Goal: Task Accomplishment & Management: Manage account settings

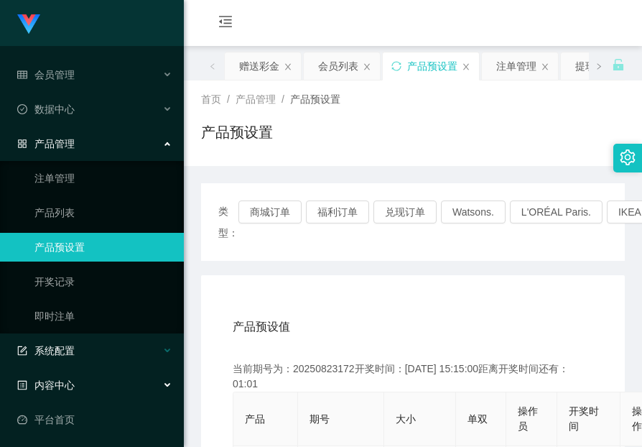
scroll to position [215, 0]
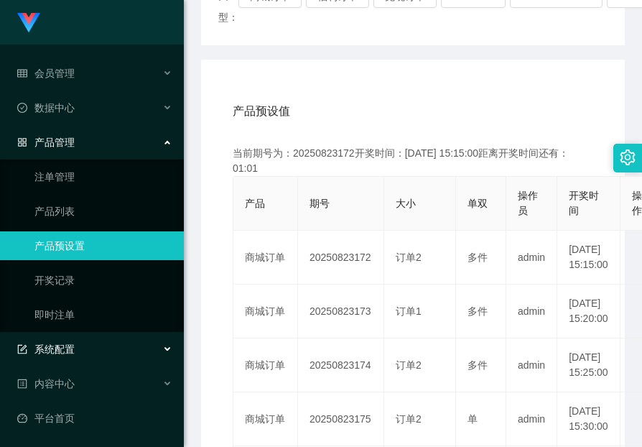
click at [70, 352] on span "系统配置" at bounding box center [45, 348] width 57 height 11
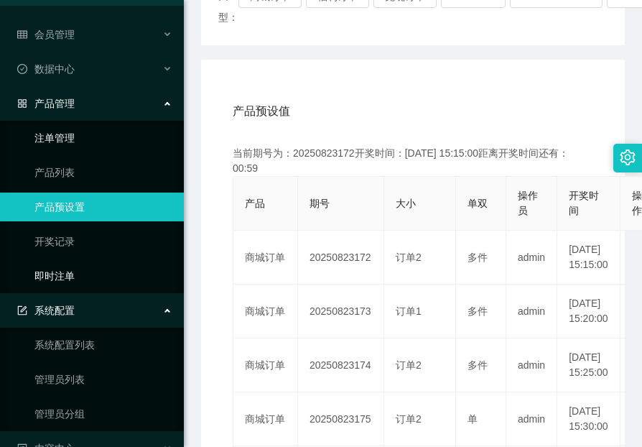
scroll to position [0, 0]
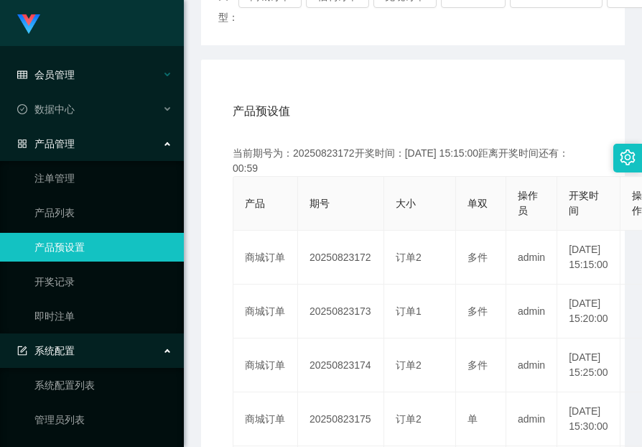
click at [65, 70] on span "会员管理" at bounding box center [45, 74] width 57 height 11
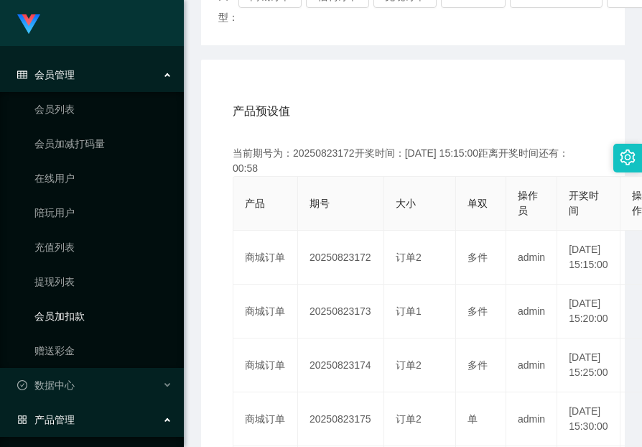
click at [68, 316] on link "会员加扣款" at bounding box center [103, 316] width 138 height 29
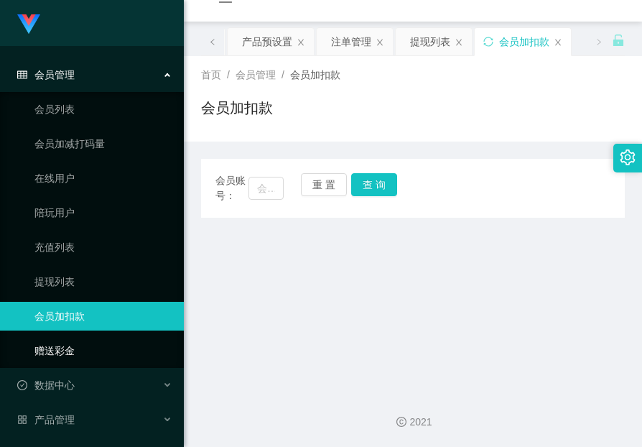
click at [57, 348] on link "赠送彩金" at bounding box center [103, 350] width 138 height 29
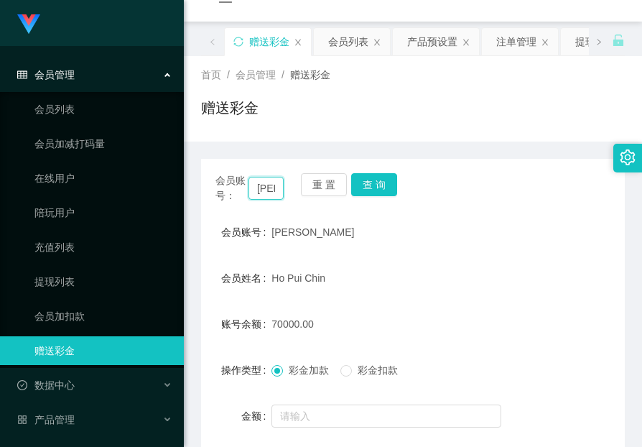
click at [260, 185] on input "[PERSON_NAME]" at bounding box center [265, 188] width 35 height 23
paste input "janefocus"
type input "janefocusy"
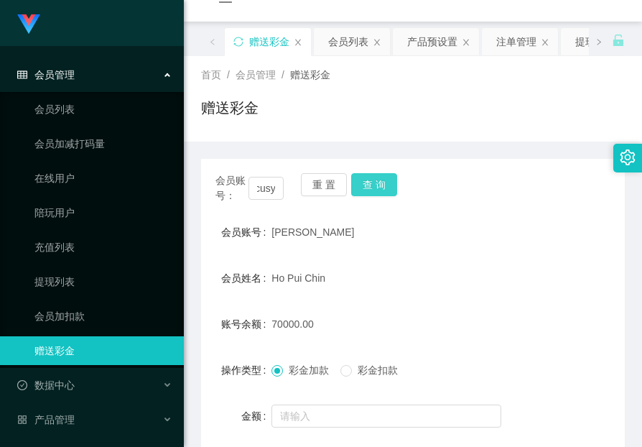
click at [392, 182] on button "查 询" at bounding box center [374, 184] width 46 height 23
click at [358, 402] on div at bounding box center [394, 415] width 247 height 29
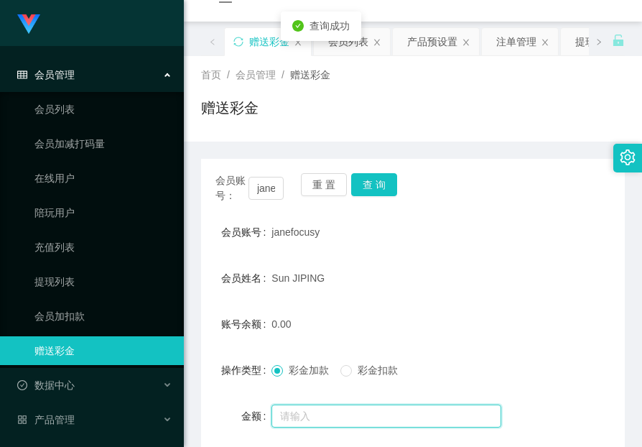
click at [353, 414] on input "text" at bounding box center [386, 415] width 230 height 23
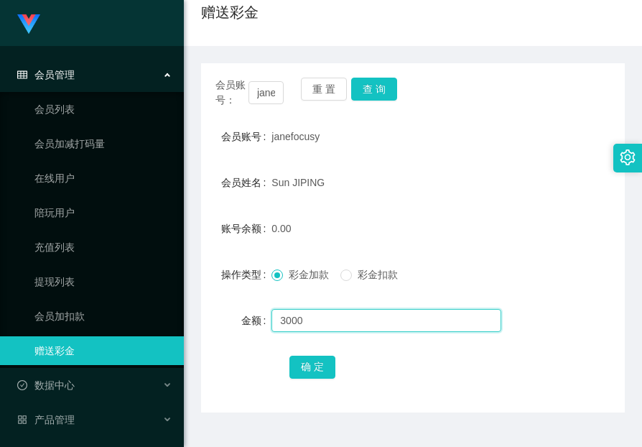
scroll to position [152, 0]
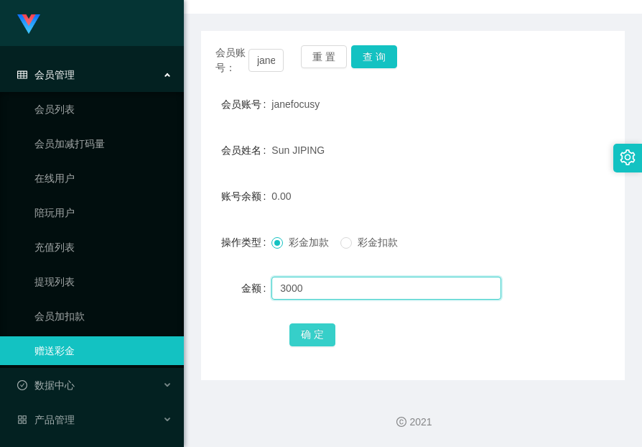
type input "3000"
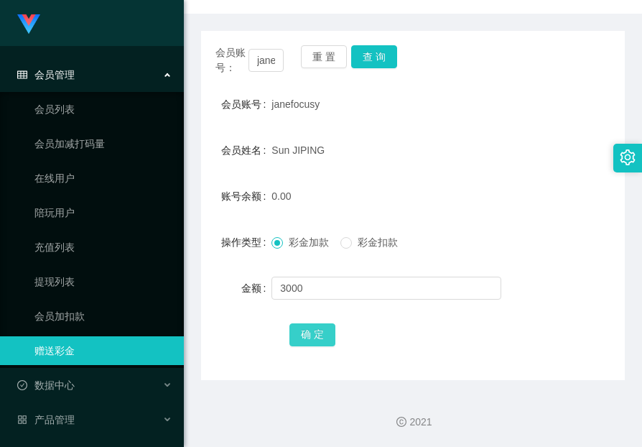
click at [319, 329] on button "确 定" at bounding box center [312, 334] width 46 height 23
click at [549, 20] on div "会员账号： [PERSON_NAME] 重 置 查 询 会员账号 janefocusy 会员姓名 [PERSON_NAME] 账号余额 3000.00 操作类…" at bounding box center [413, 197] width 424 height 366
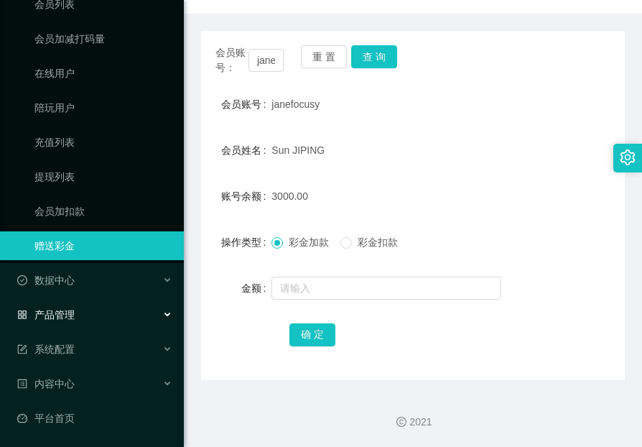
click at [78, 315] on div "产品管理" at bounding box center [92, 314] width 184 height 29
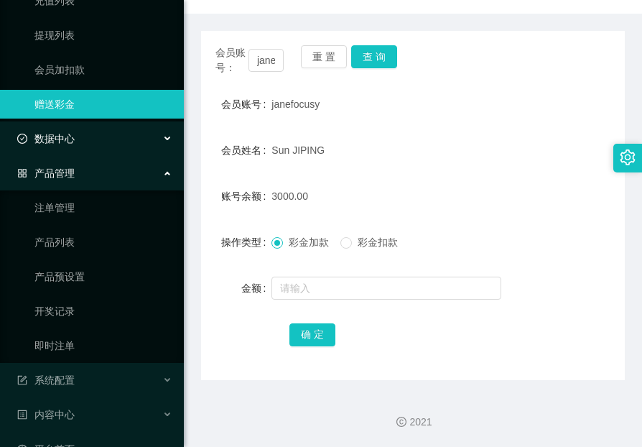
scroll to position [248, 0]
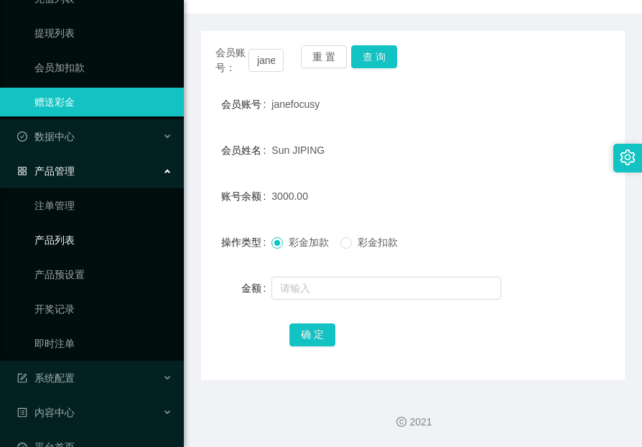
click at [73, 234] on link "产品列表" at bounding box center [103, 240] width 138 height 29
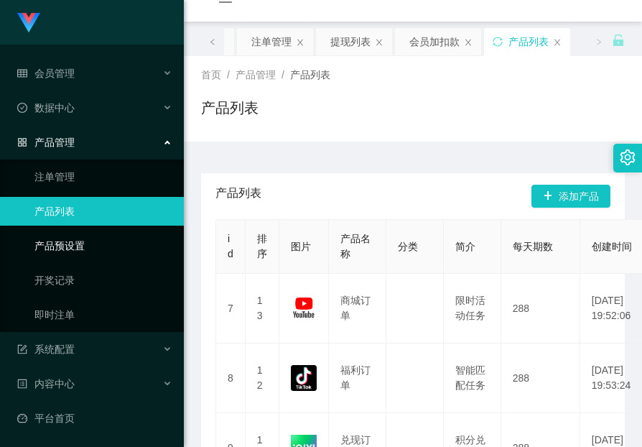
scroll to position [1, 0]
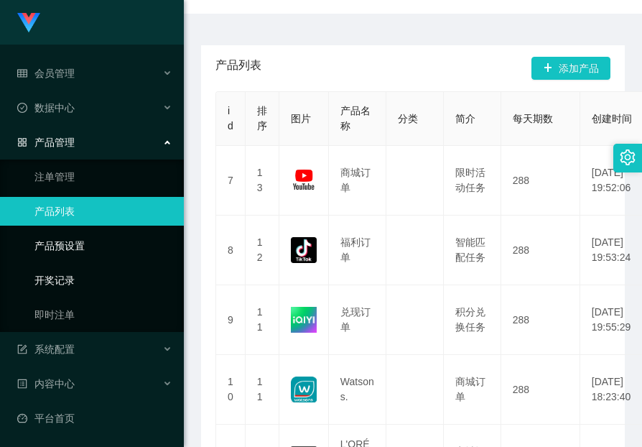
click at [75, 243] on link "产品预设置" at bounding box center [103, 245] width 138 height 29
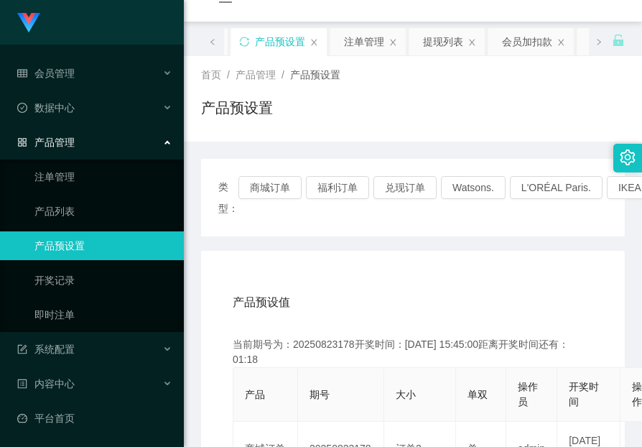
scroll to position [152, 0]
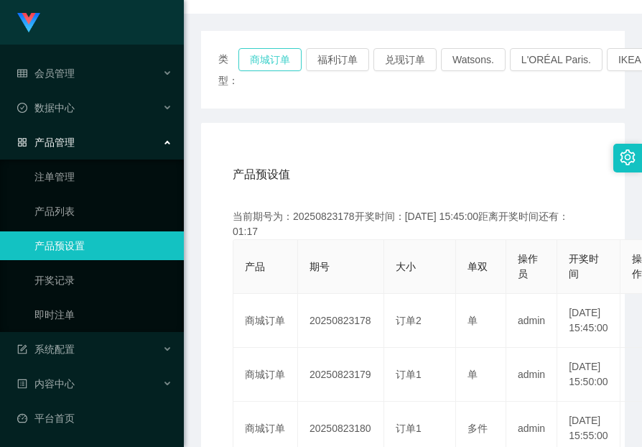
click at [266, 61] on button "商城订单" at bounding box center [269, 59] width 63 height 23
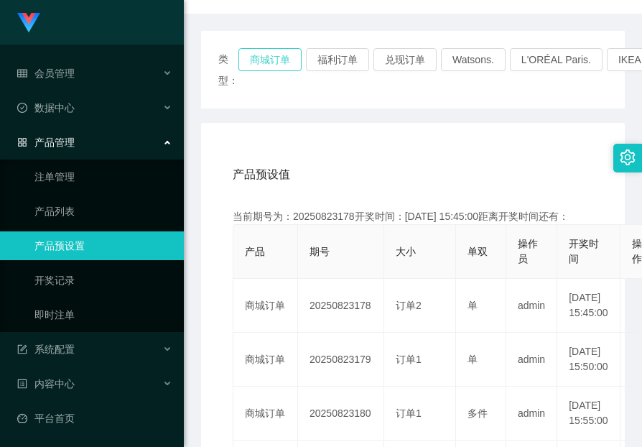
click at [267, 61] on button "商城订单" at bounding box center [269, 59] width 63 height 23
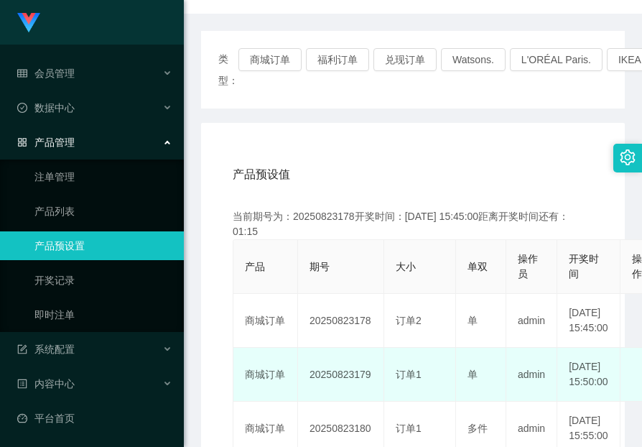
click at [344, 388] on td "20250823179" at bounding box center [341, 375] width 86 height 54
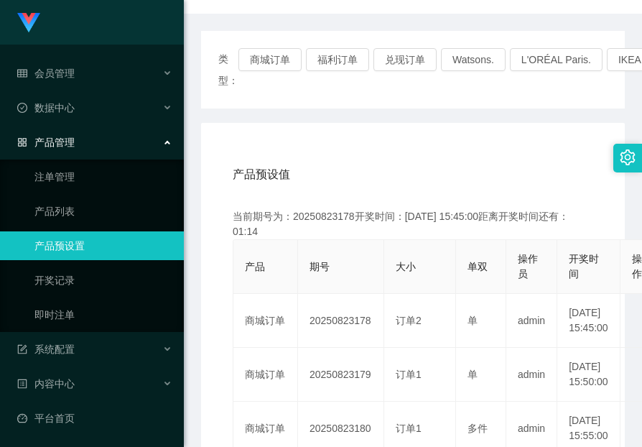
copy td "20250823179"
click at [72, 103] on span "数据中心" at bounding box center [45, 107] width 57 height 11
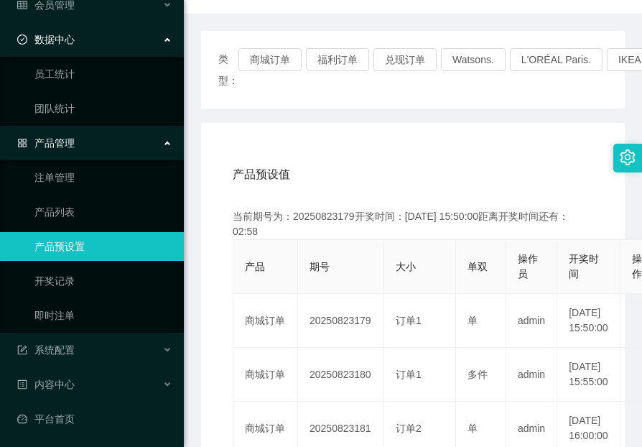
scroll to position [70, 0]
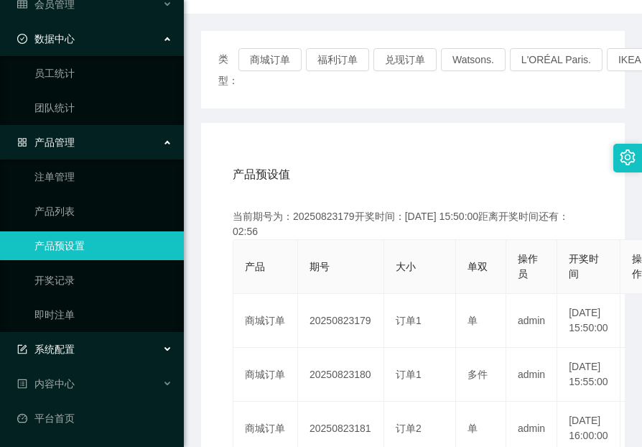
click at [70, 335] on div "系统配置" at bounding box center [92, 349] width 184 height 29
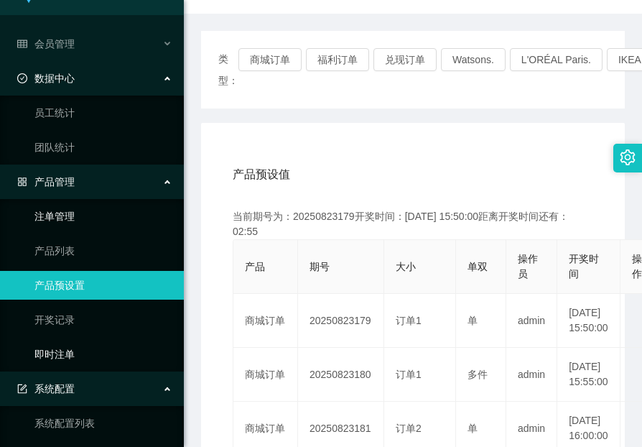
scroll to position [0, 0]
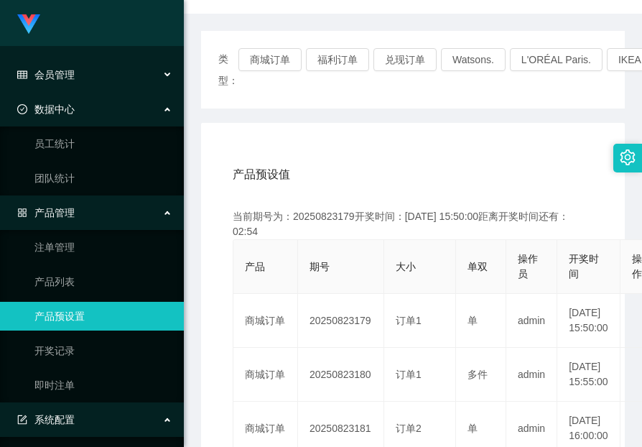
drag, startPoint x: 58, startPoint y: 73, endPoint x: 98, endPoint y: 153, distance: 89.6
click at [58, 73] on span "会员管理" at bounding box center [45, 74] width 57 height 11
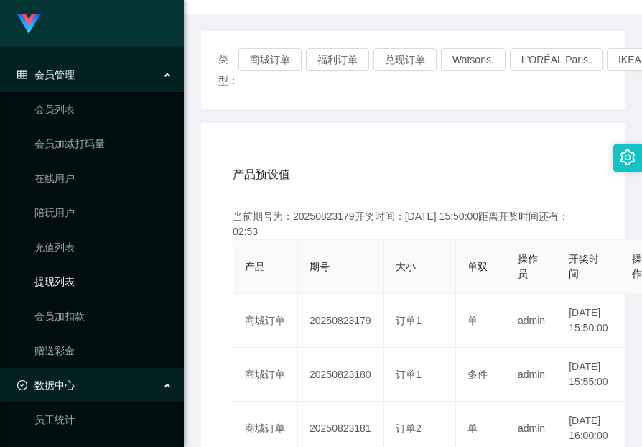
click at [75, 271] on link "提现列表" at bounding box center [103, 281] width 138 height 29
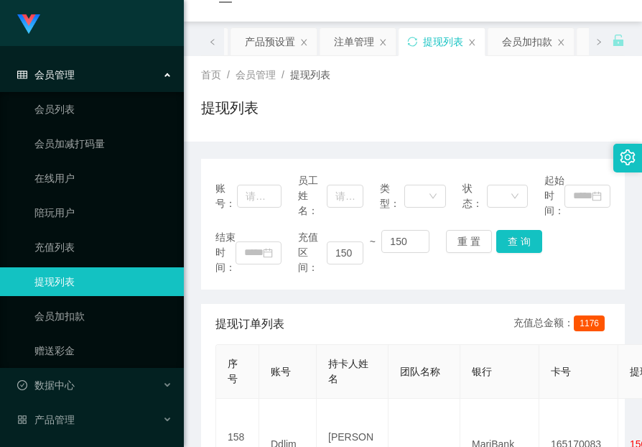
scroll to position [152, 0]
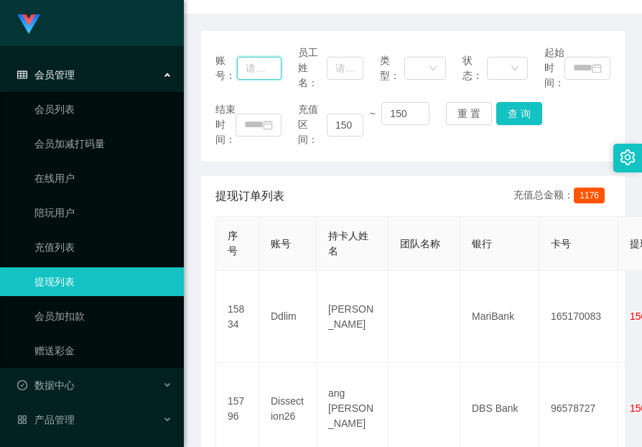
click at [250, 74] on input "text" at bounding box center [259, 68] width 45 height 23
paste input "janefocusy"
type input "janefocusy"
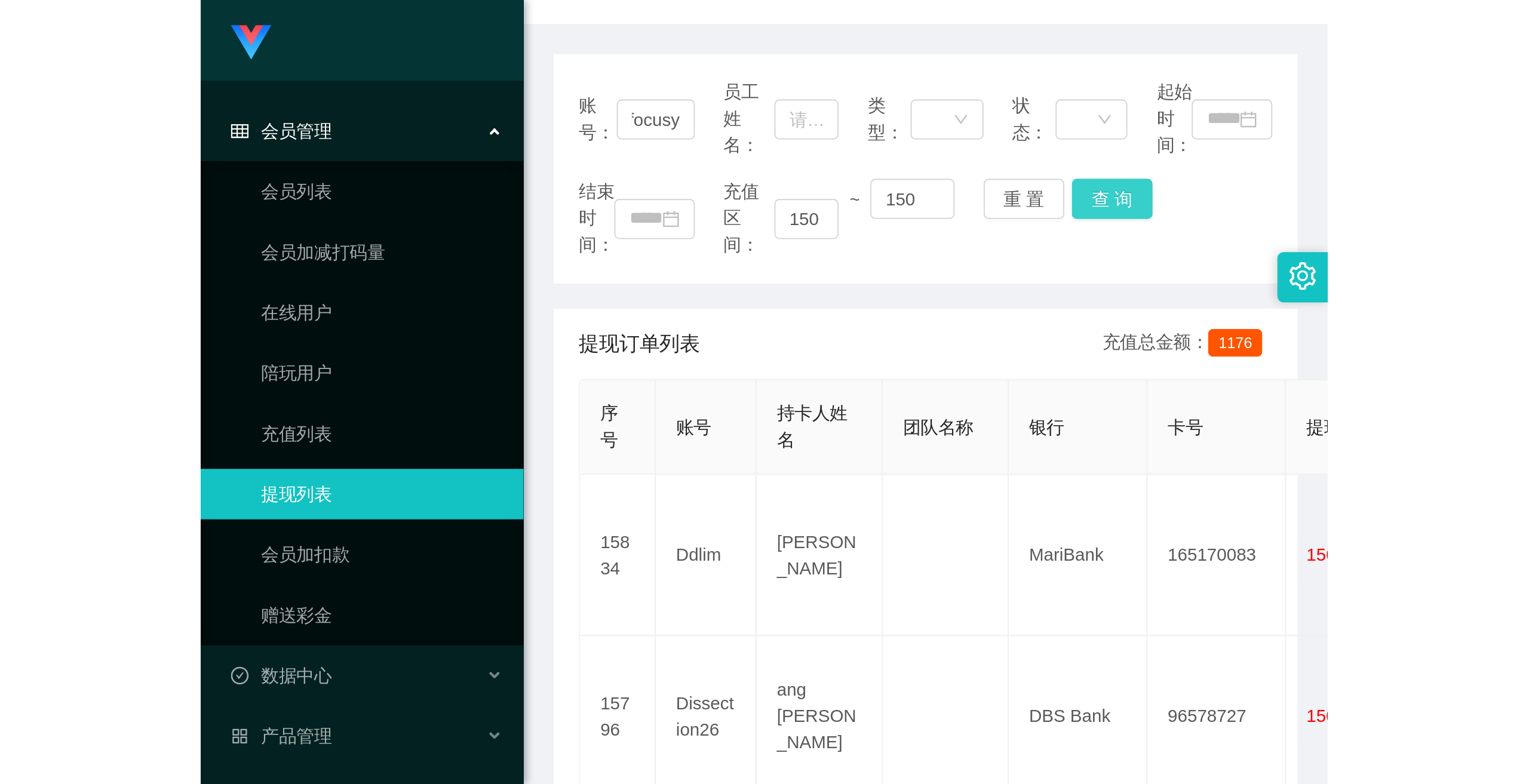
scroll to position [0, 0]
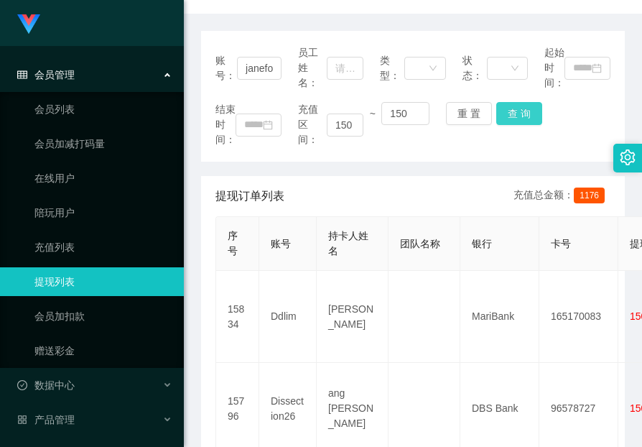
click at [510, 113] on button "查 询" at bounding box center [519, 113] width 46 height 23
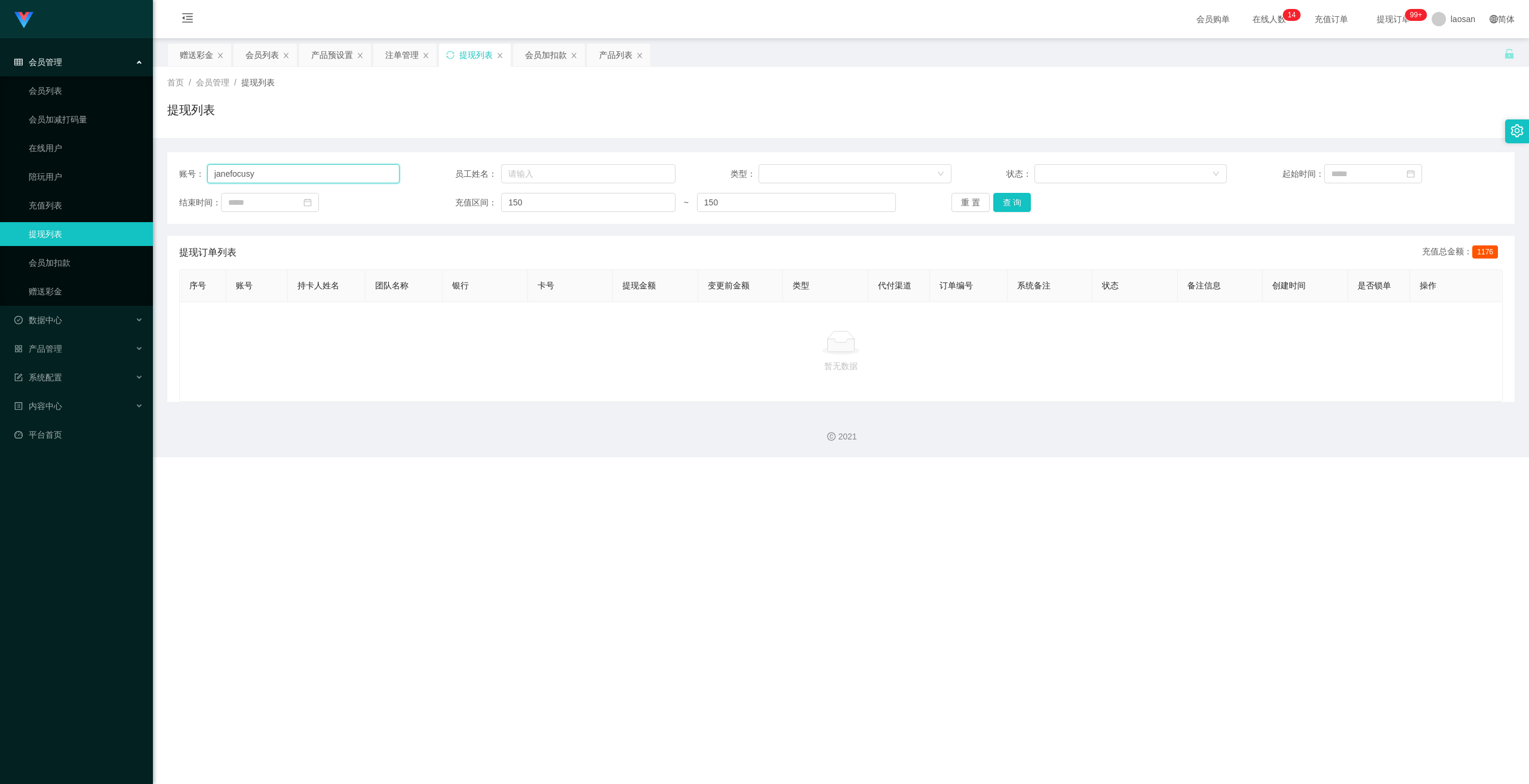
click at [281, 176] on input "janefocusy" at bounding box center [303, 174] width 193 height 19
drag, startPoint x: 281, startPoint y: 176, endPoint x: 575, endPoint y: 212, distance: 296.2
click at [281, 177] on input "janefocusy" at bounding box center [303, 174] width 193 height 19
click at [533, 207] on input "150" at bounding box center [589, 202] width 175 height 19
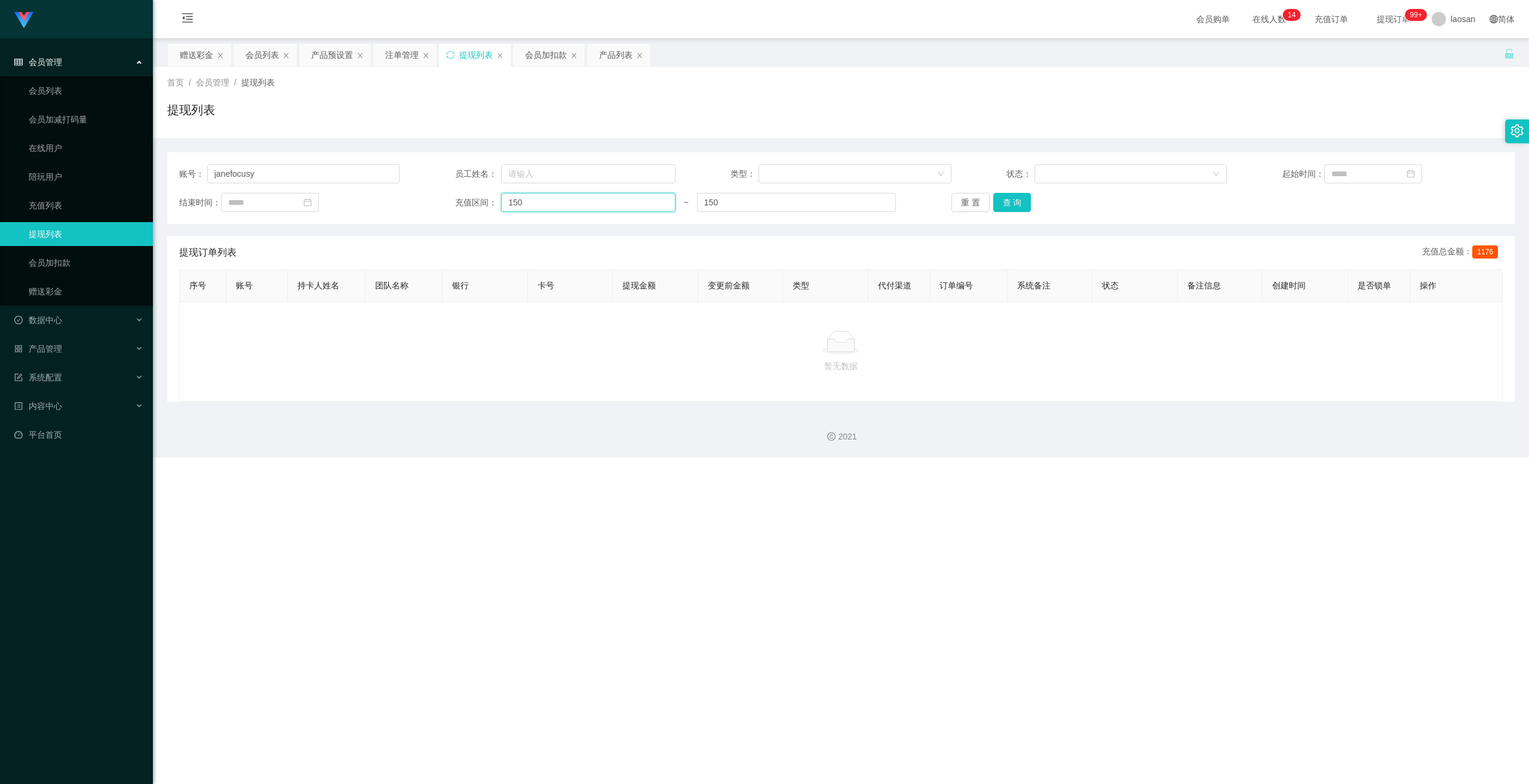
click at [533, 207] on input "150" at bounding box center [589, 202] width 175 height 19
click at [533, 205] on input "150" at bounding box center [796, 202] width 199 height 19
type input "15"
click at [533, 205] on input "15" at bounding box center [796, 202] width 199 height 19
click at [533, 195] on button "查 询" at bounding box center [1012, 202] width 38 height 19
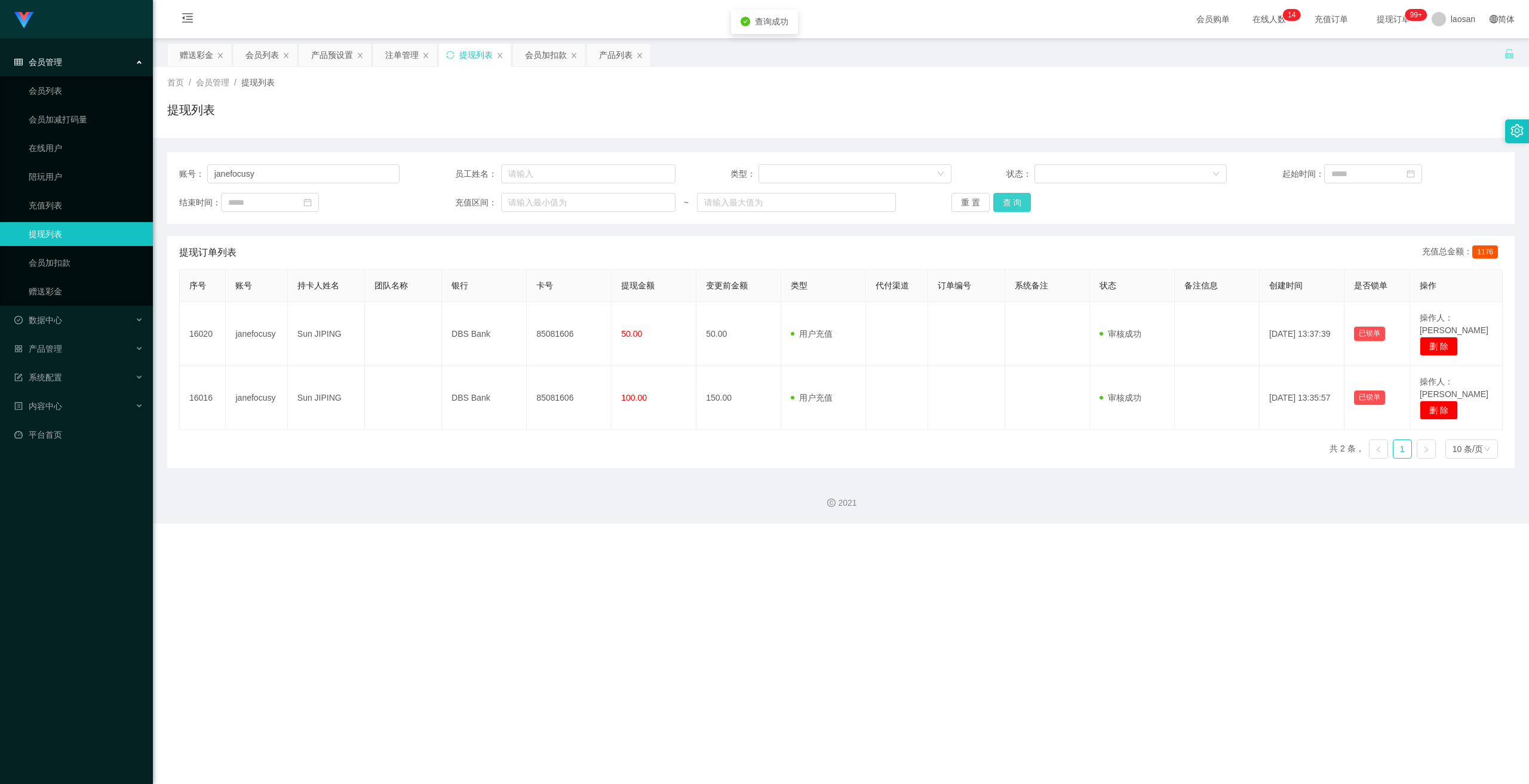
click at [533, 195] on button "查 询" at bounding box center [1012, 202] width 38 height 19
click at [533, 195] on button "查 询" at bounding box center [1019, 202] width 52 height 19
click at [278, 177] on input "janefocusy" at bounding box center [303, 174] width 193 height 19
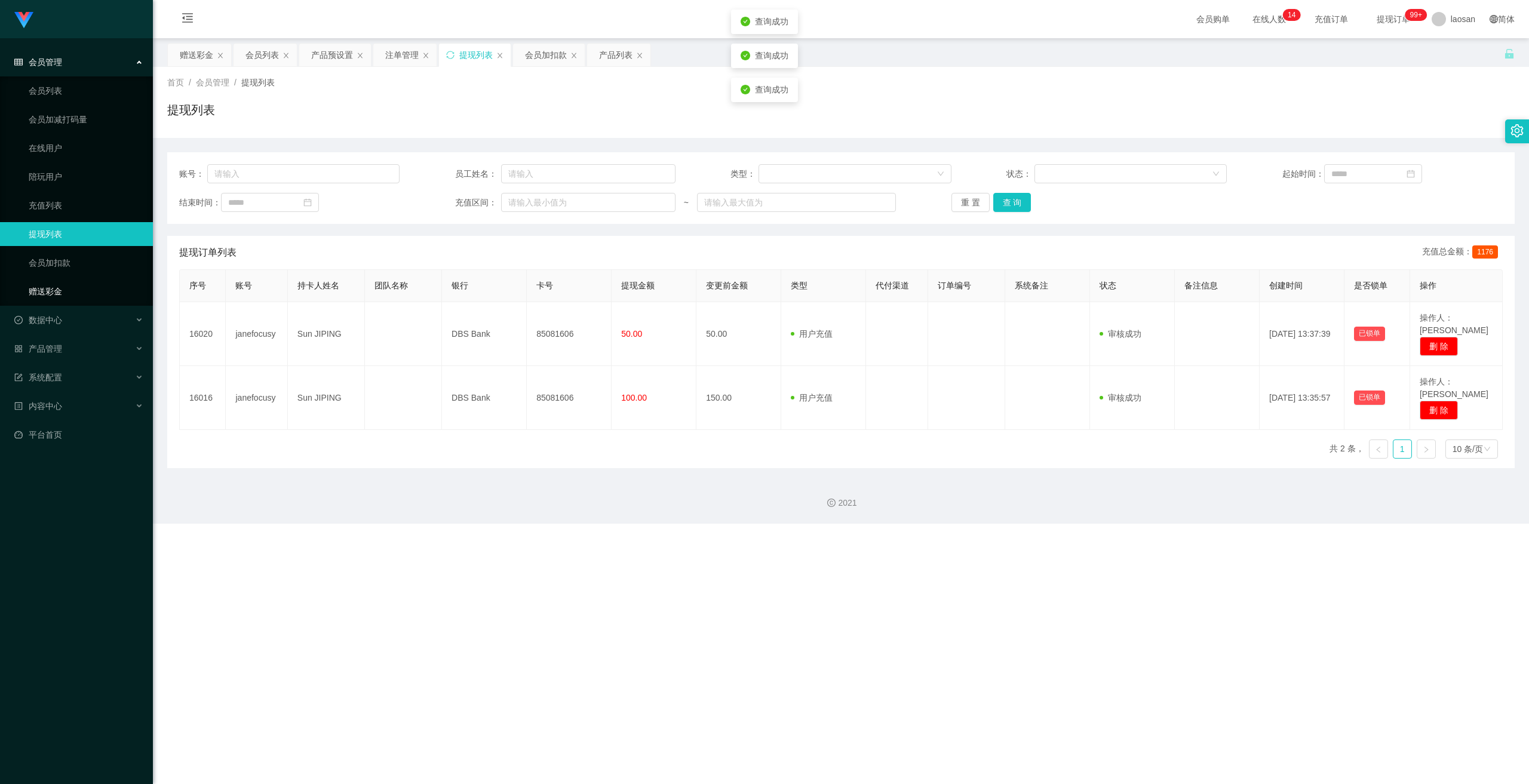
click at [50, 283] on link "赠送彩金" at bounding box center [86, 291] width 115 height 24
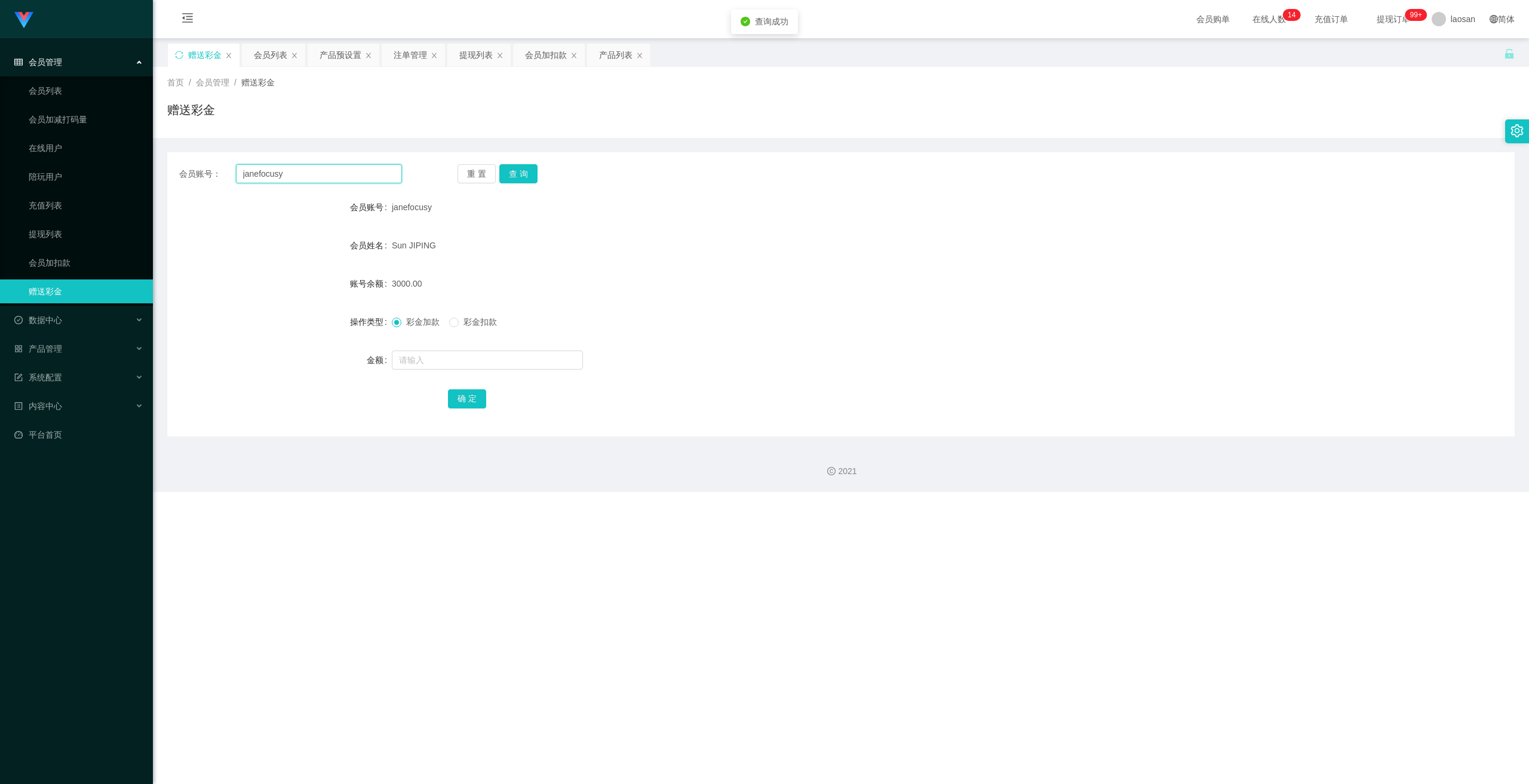
click at [307, 177] on input "janefocusy" at bounding box center [319, 174] width 166 height 19
click at [525, 171] on button "查 询" at bounding box center [518, 174] width 38 height 19
drag, startPoint x: 524, startPoint y: 171, endPoint x: 877, endPoint y: 139, distance: 354.4
click at [524, 171] on button "查 询" at bounding box center [518, 174] width 38 height 19
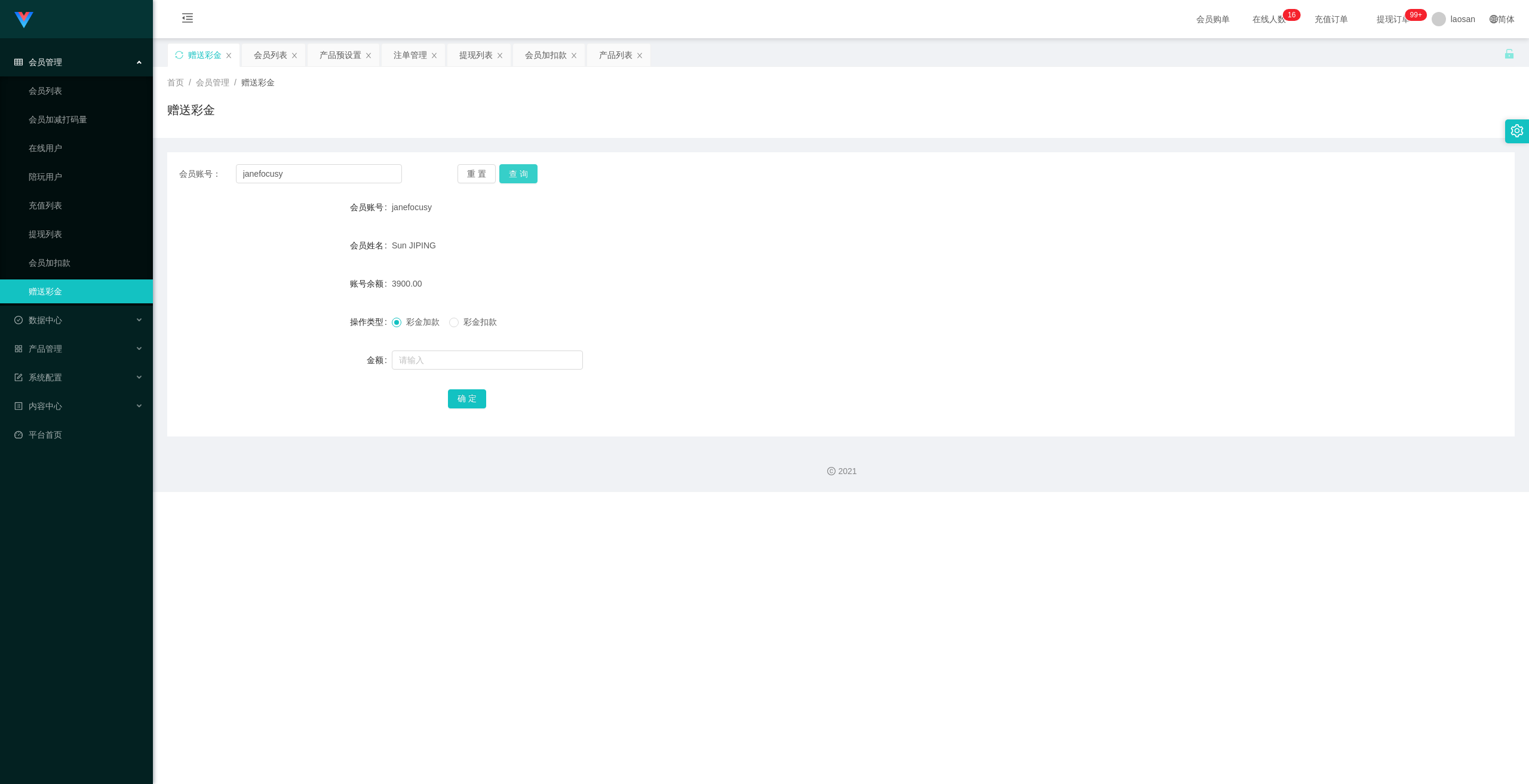
click at [525, 170] on button "查 询" at bounding box center [518, 174] width 38 height 19
click at [522, 170] on button "查 询" at bounding box center [518, 174] width 38 height 19
click at [522, 171] on button "查 询" at bounding box center [525, 174] width 52 height 19
click at [515, 179] on button "查 询" at bounding box center [518, 174] width 38 height 19
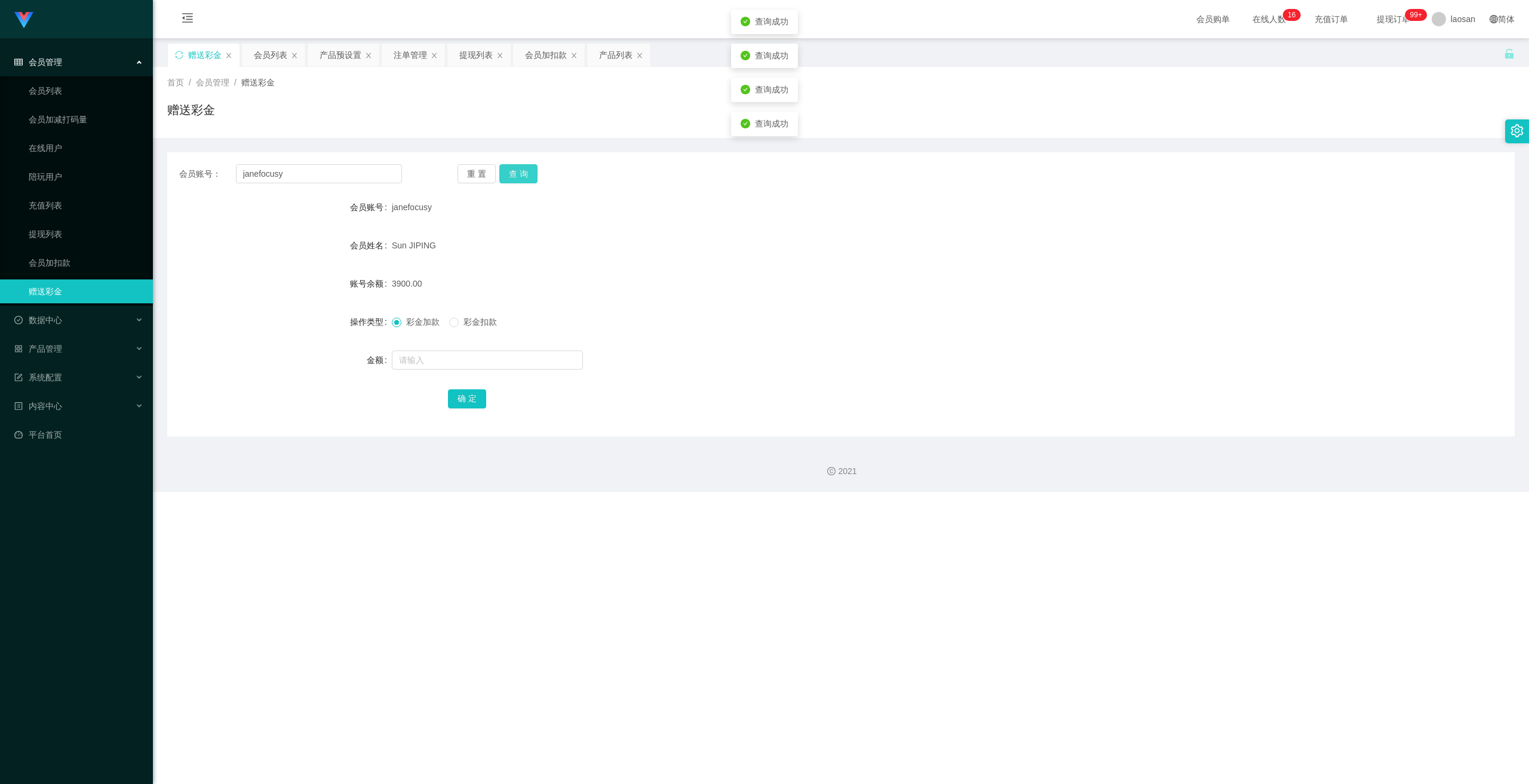
click at [514, 178] on button "查 询" at bounding box center [518, 174] width 38 height 19
click at [514, 178] on button "查 询" at bounding box center [525, 174] width 52 height 19
drag, startPoint x: 514, startPoint y: 178, endPoint x: 479, endPoint y: 181, distance: 35.1
click at [514, 178] on button "查 询" at bounding box center [518, 174] width 38 height 19
click at [366, 175] on input "janefocusy" at bounding box center [319, 174] width 166 height 19
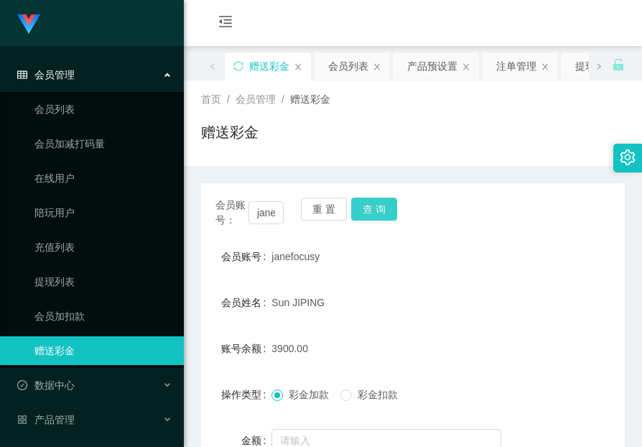
click at [383, 202] on button "查 询" at bounding box center [374, 209] width 46 height 23
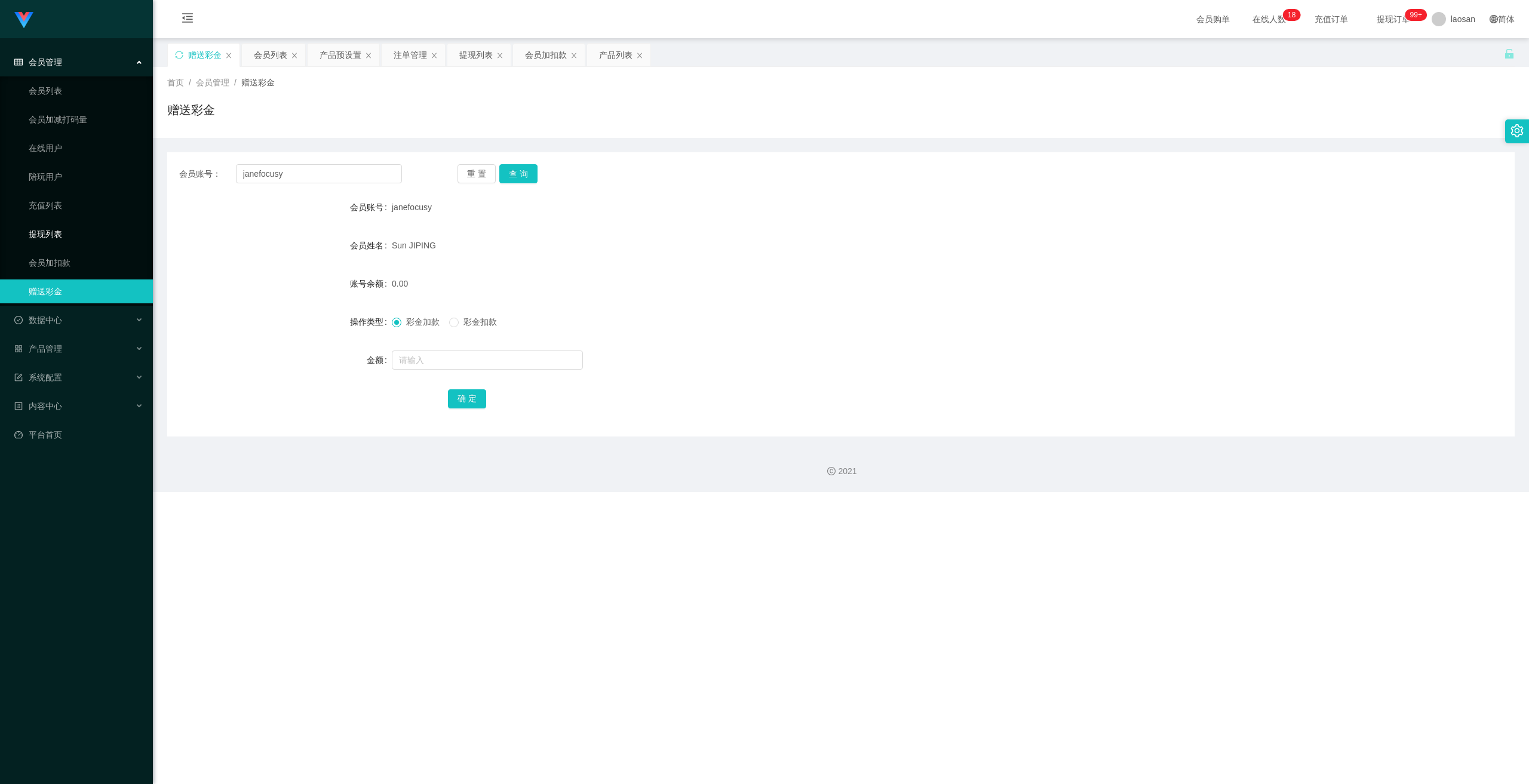
drag, startPoint x: 48, startPoint y: 236, endPoint x: 117, endPoint y: 235, distance: 69.0
click at [48, 236] on link "提现列表" at bounding box center [86, 234] width 115 height 24
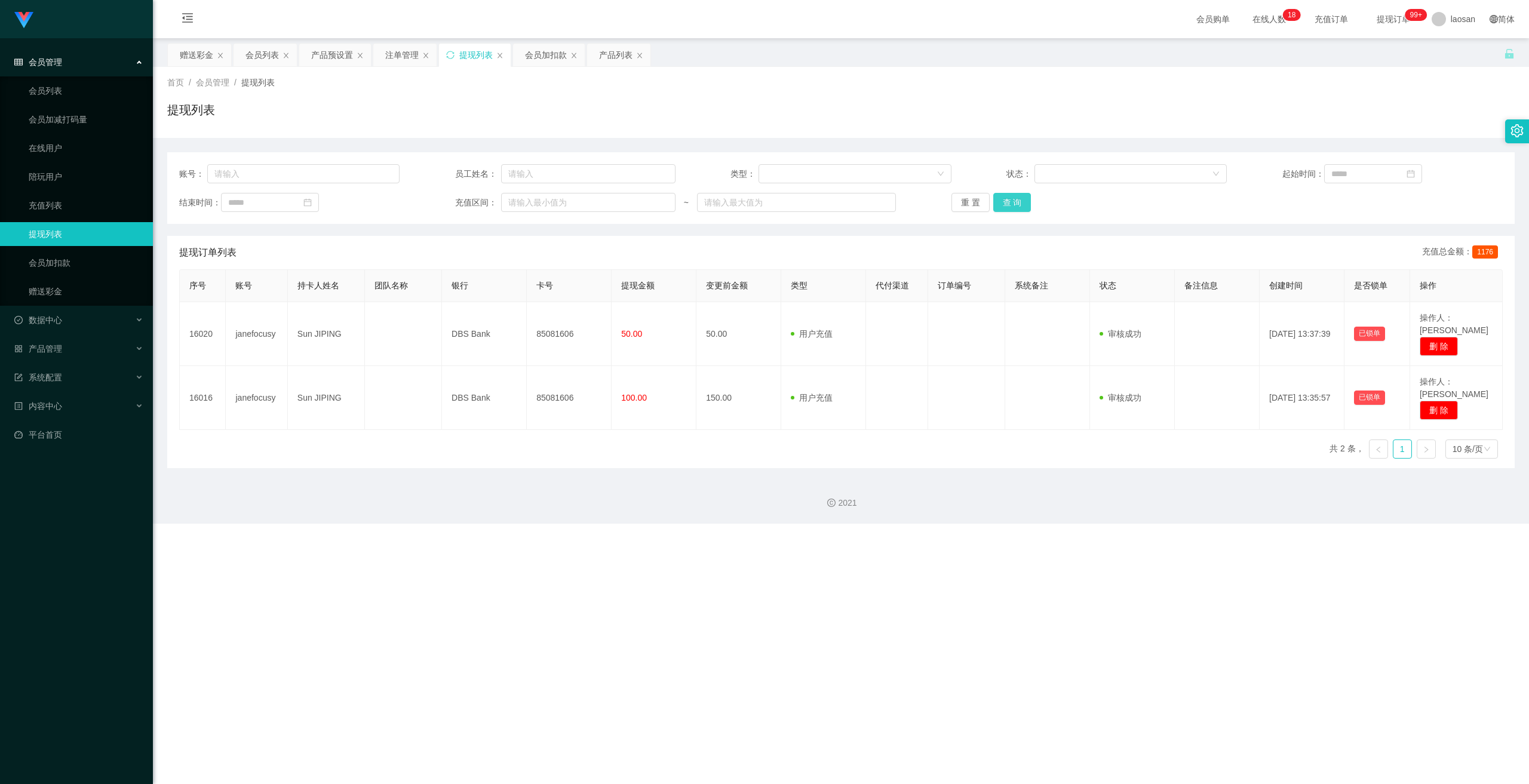
click at [533, 200] on button "查 询" at bounding box center [1012, 202] width 38 height 19
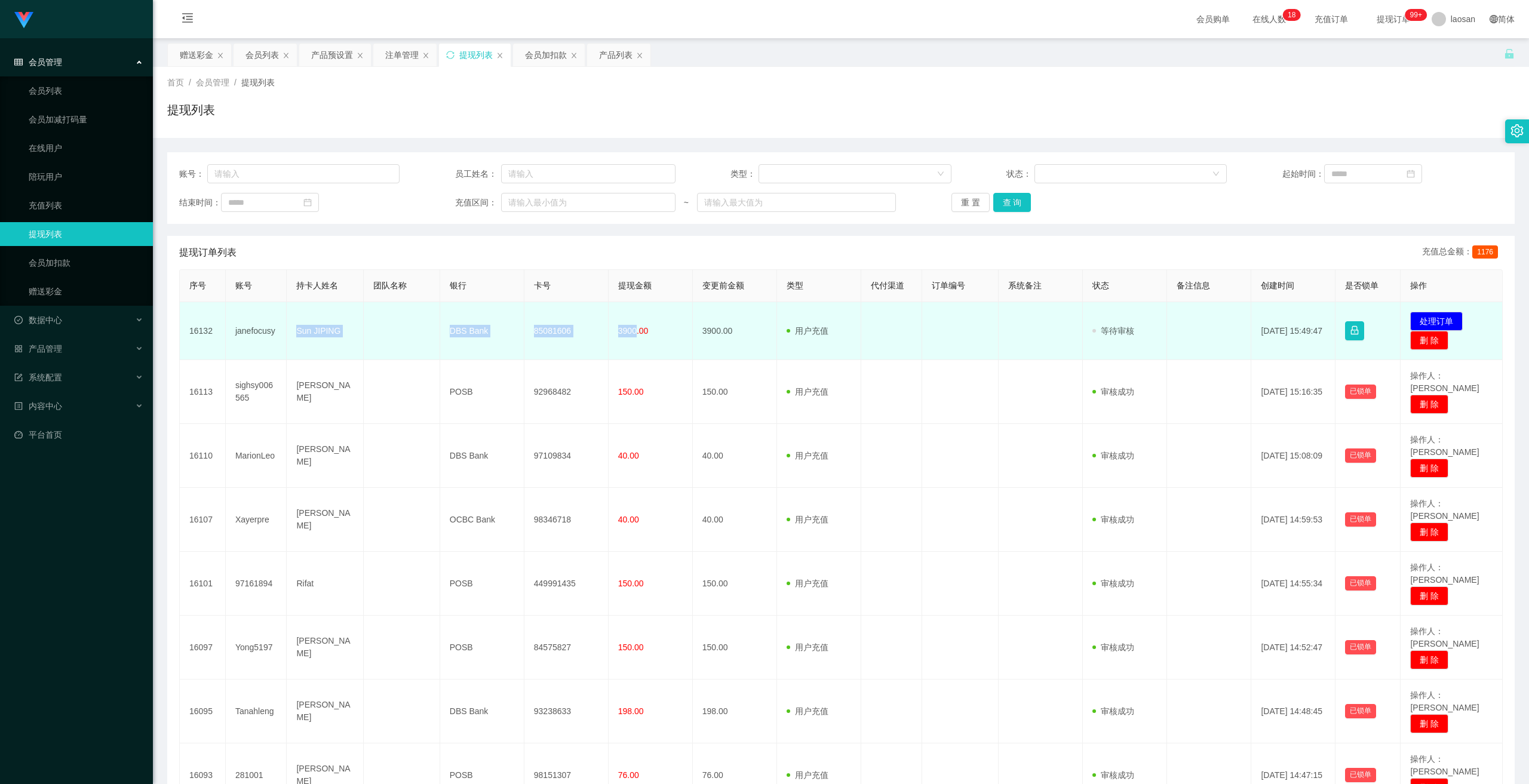
drag, startPoint x: 304, startPoint y: 336, endPoint x: 634, endPoint y: 334, distance: 330.0
click at [533, 334] on tr "16132 janefocusy Sun JIPING DBS Bank 85081606 3900.00 3900.00 用户充值 人工扣款 审核驳回 审核…" at bounding box center [841, 331] width 1323 height 58
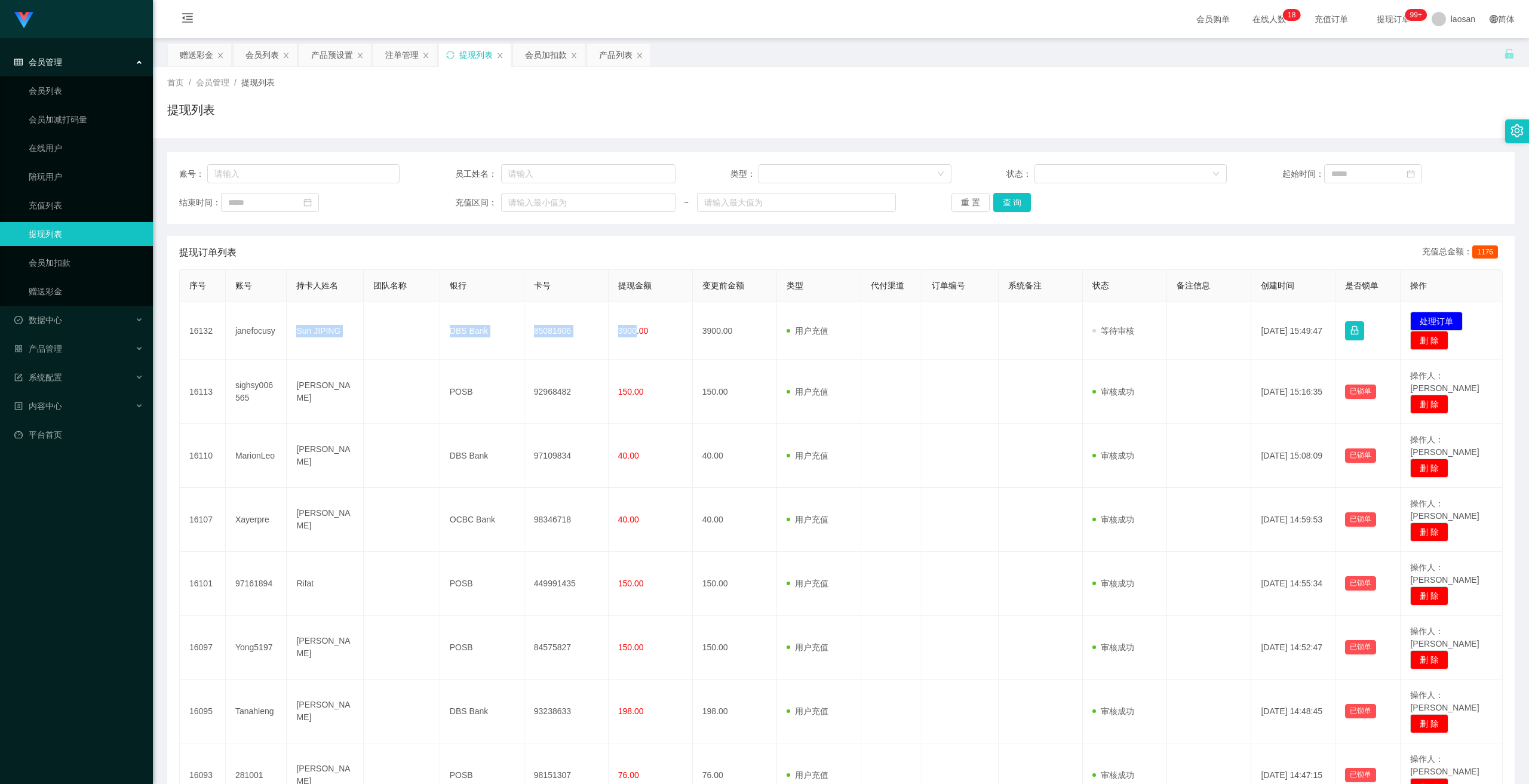
copy tr "Sun JIPING DBS Bank 85081606 3900"
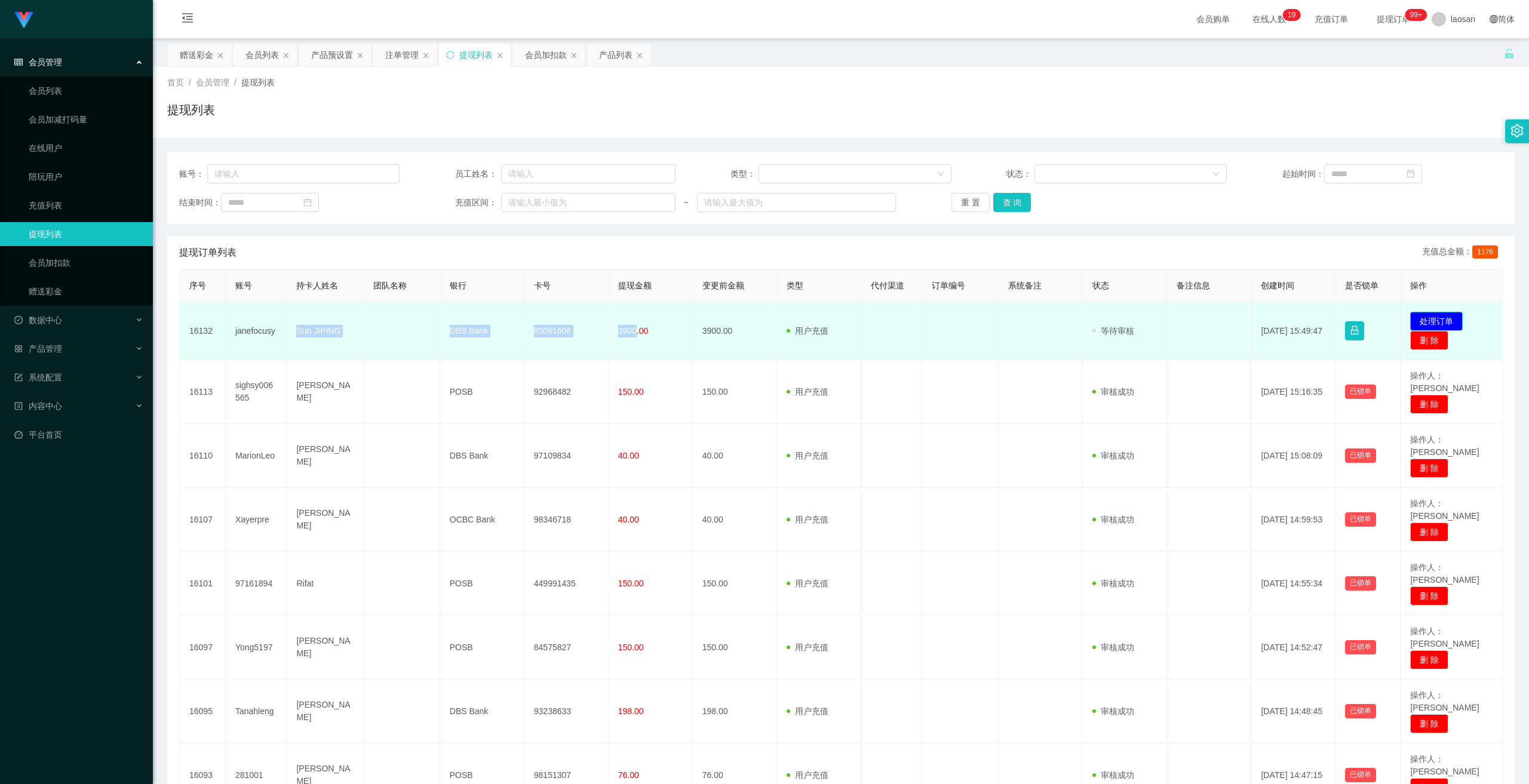
click at [533, 318] on button "处理订单" at bounding box center [1436, 321] width 52 height 19
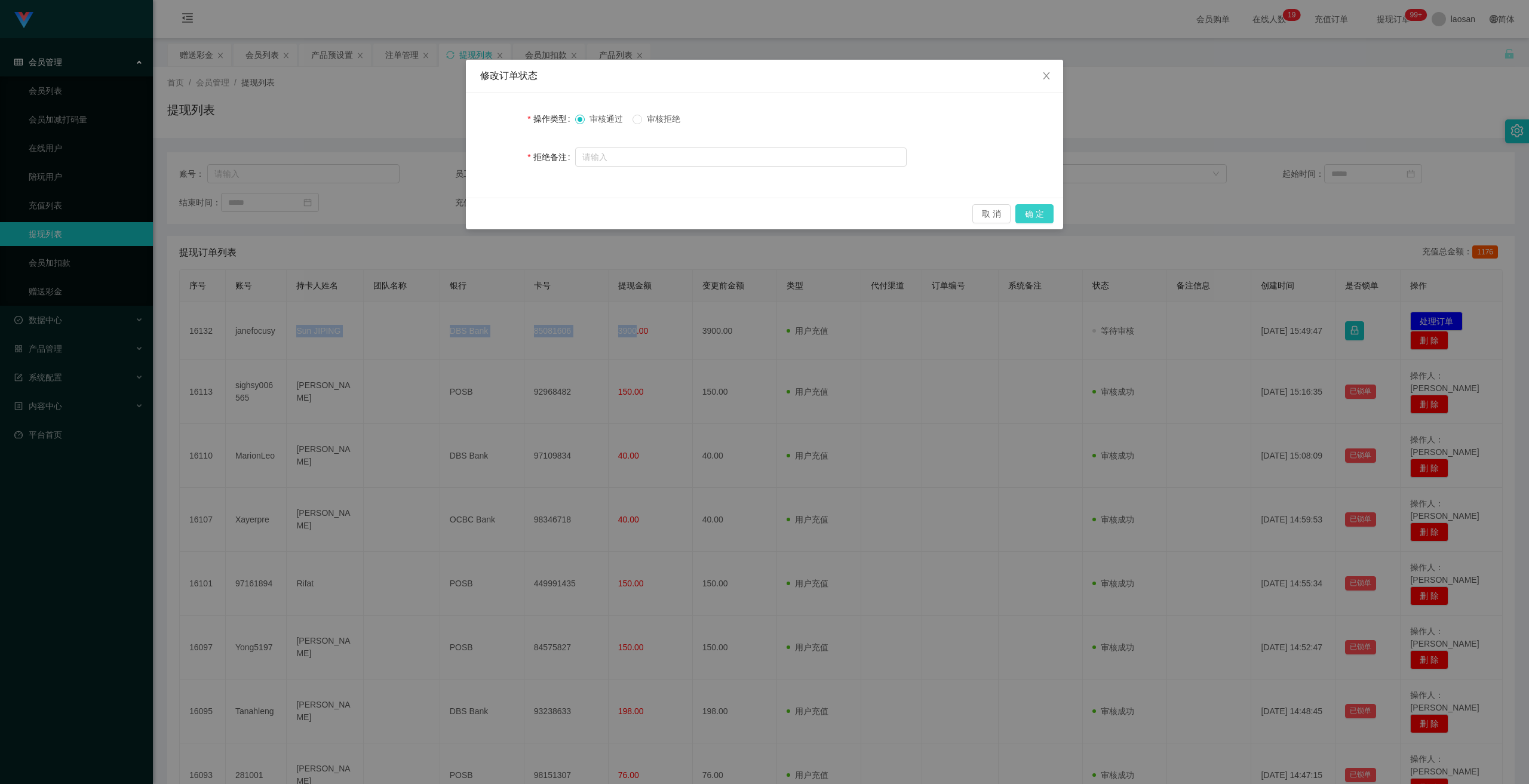
click at [533, 213] on button "确 定" at bounding box center [1034, 214] width 38 height 19
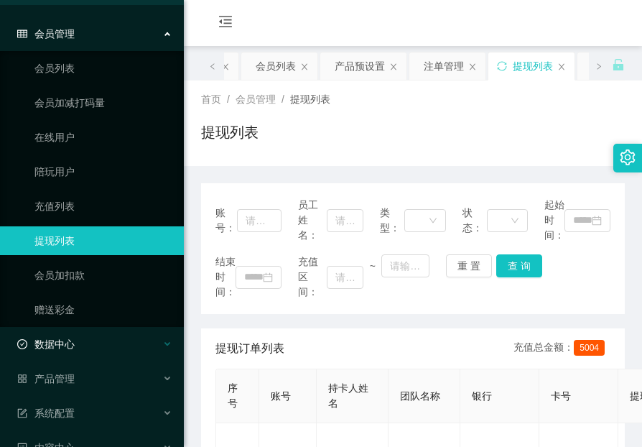
scroll to position [105, 0]
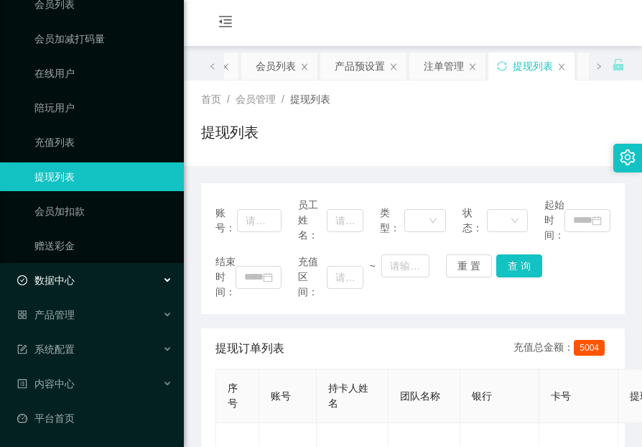
click at [64, 274] on span "数据中心" at bounding box center [45, 279] width 57 height 11
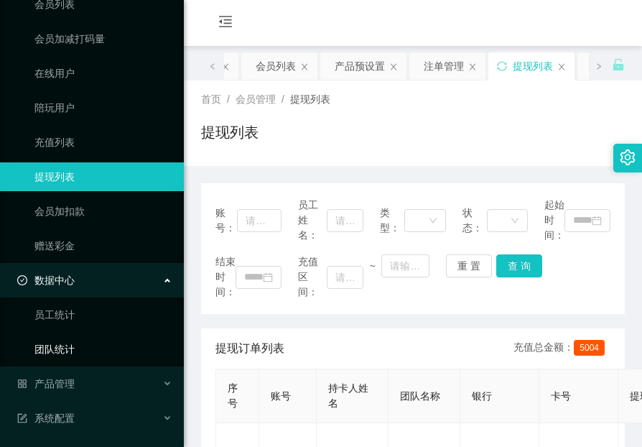
scroll to position [174, 0]
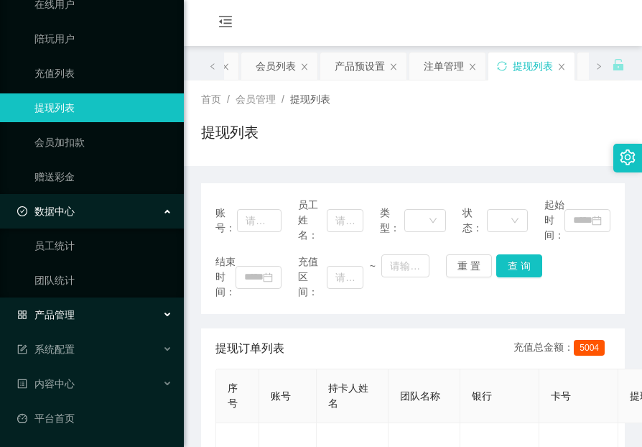
click at [77, 320] on div "产品管理" at bounding box center [92, 314] width 184 height 29
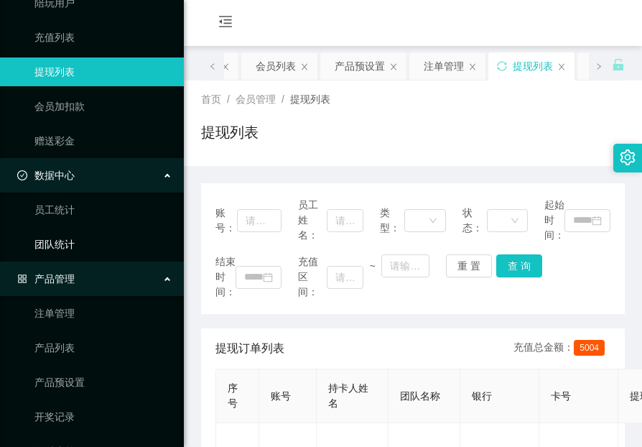
scroll to position [317, 0]
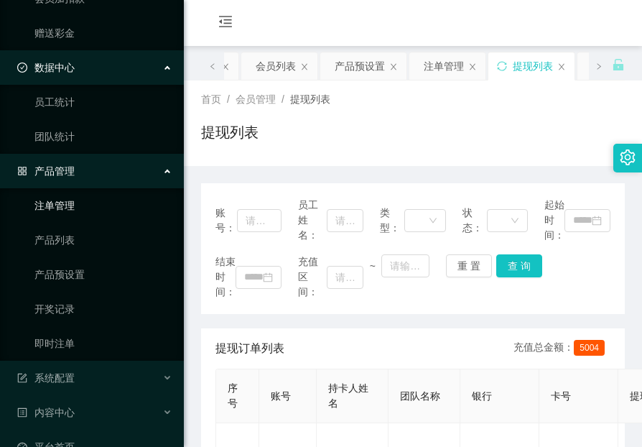
click at [68, 212] on link "注单管理" at bounding box center [103, 205] width 138 height 29
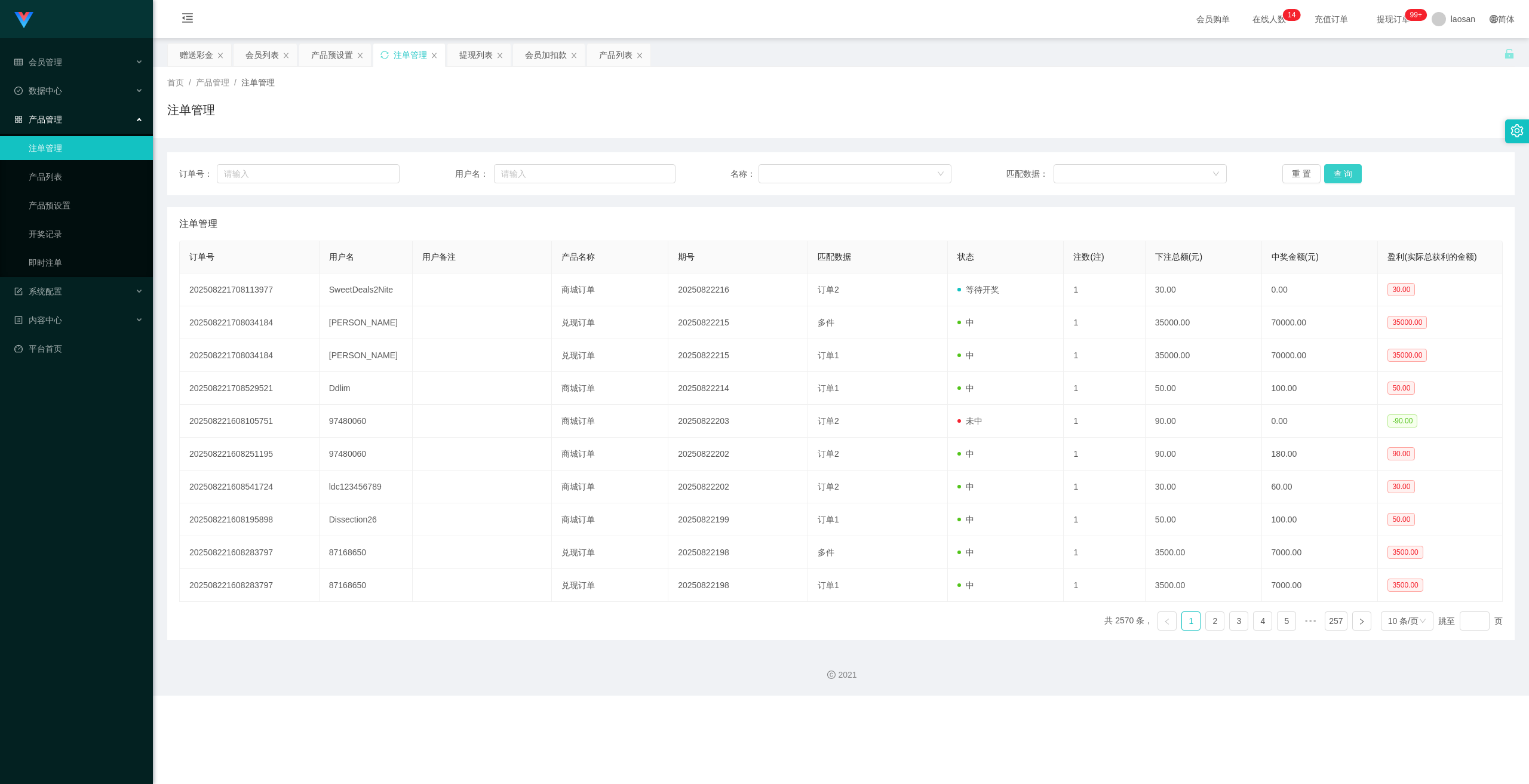
click at [533, 176] on button "查 询" at bounding box center [1343, 174] width 38 height 19
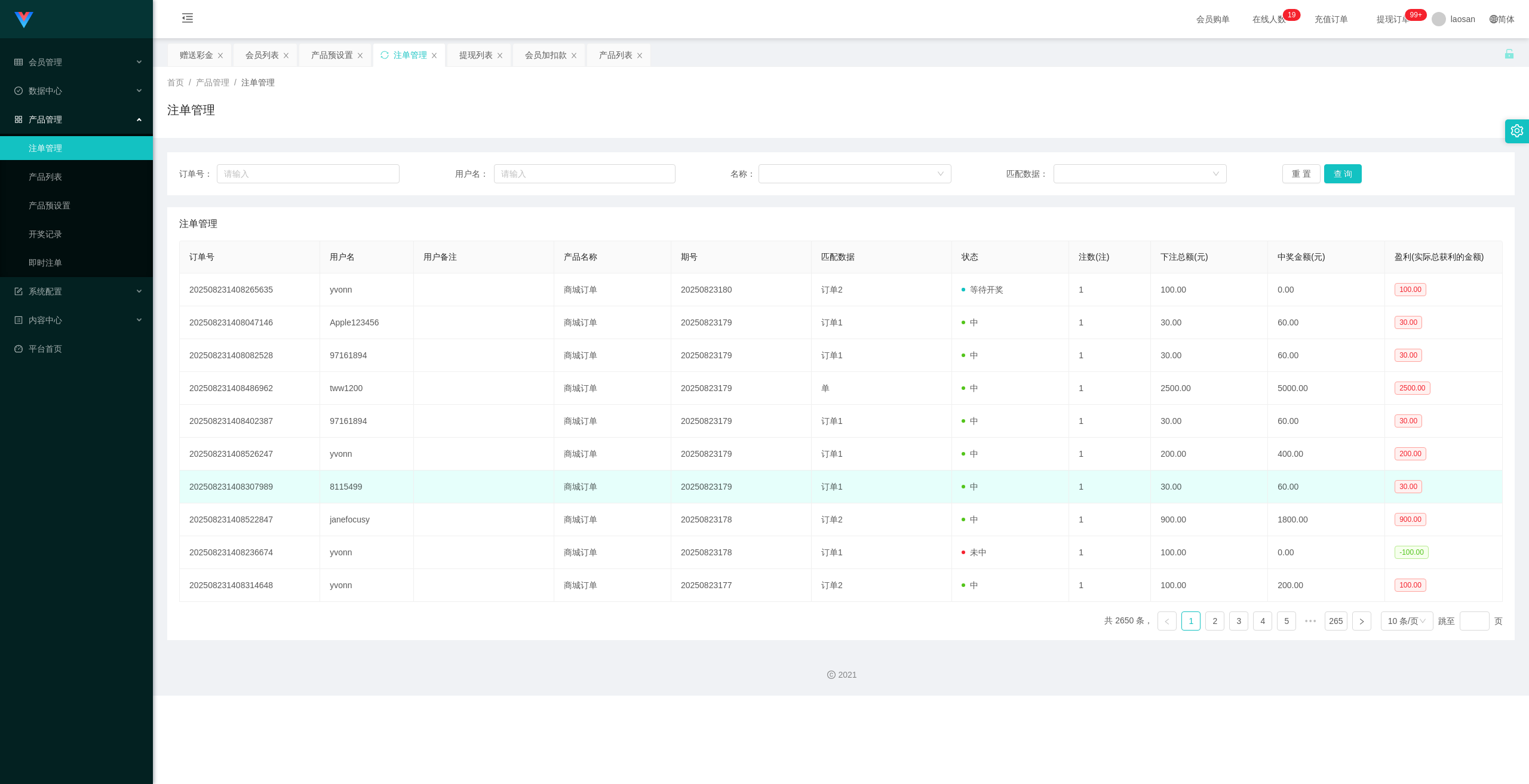
click at [533, 371] on td "30.00" at bounding box center [1209, 487] width 117 height 33
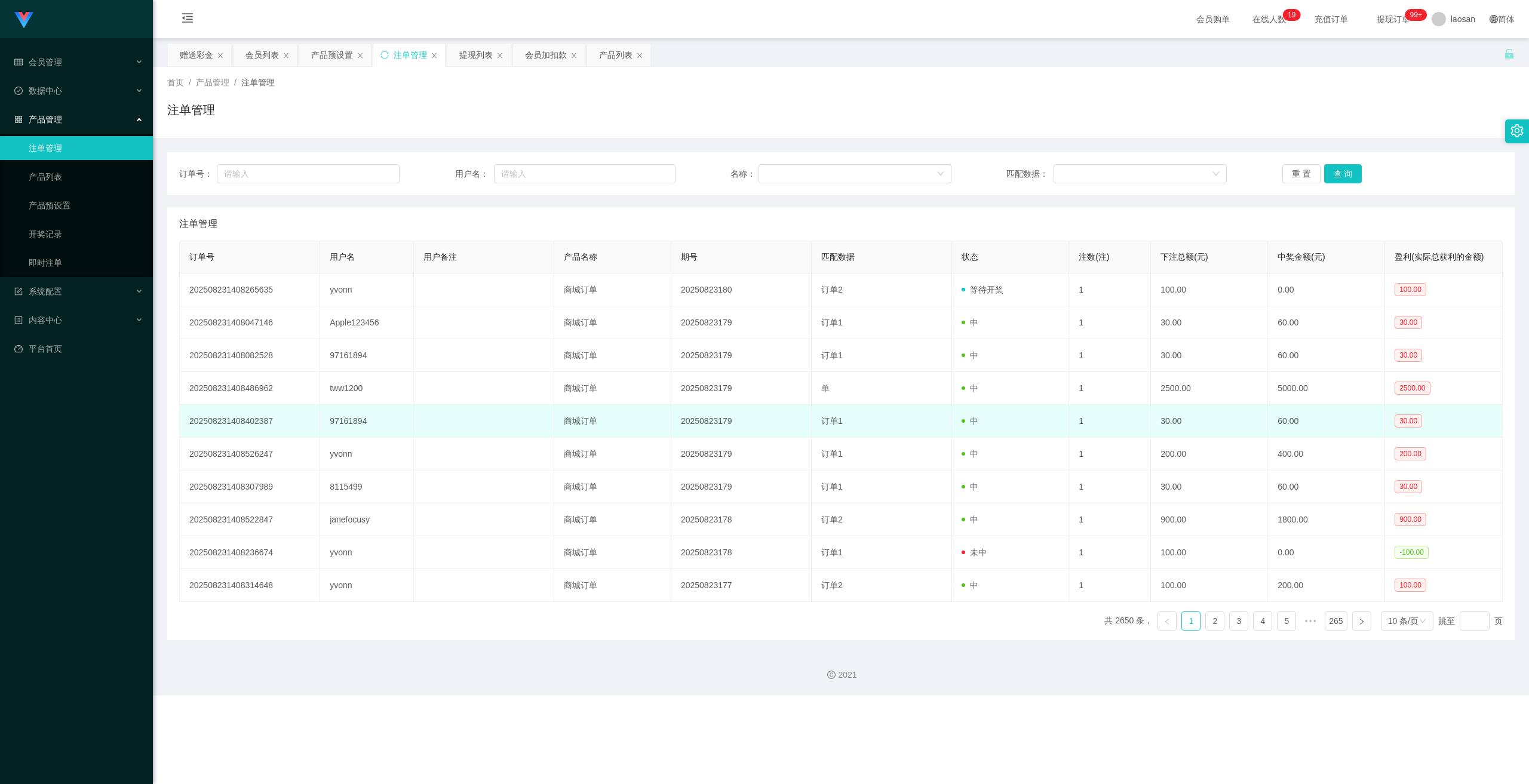
click at [533, 371] on td "30.00" at bounding box center [1209, 422] width 117 height 33
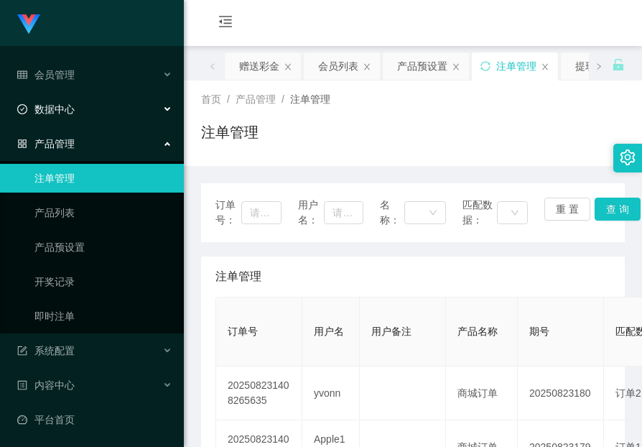
click at [66, 124] on div "数据中心" at bounding box center [92, 109] width 184 height 29
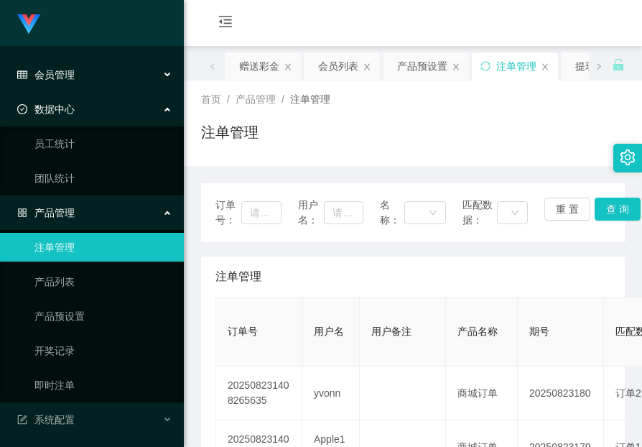
drag, startPoint x: 70, startPoint y: 73, endPoint x: 79, endPoint y: 121, distance: 48.2
click at [70, 73] on span "会员管理" at bounding box center [45, 74] width 57 height 11
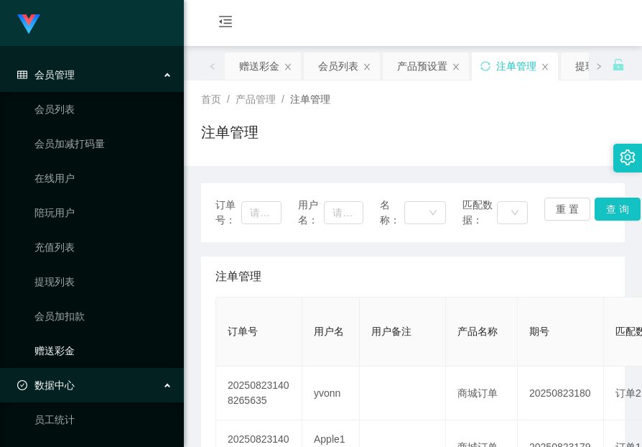
click at [68, 349] on link "赠送彩金" at bounding box center [103, 350] width 138 height 29
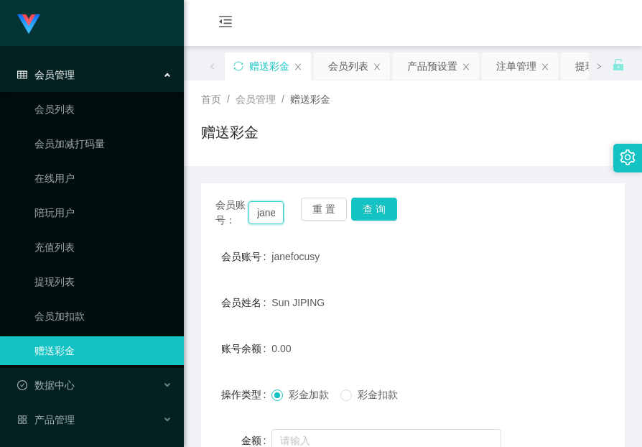
click at [271, 212] on input "janefocusy" at bounding box center [265, 212] width 35 height 23
paste input "97161894"
type input "97161894"
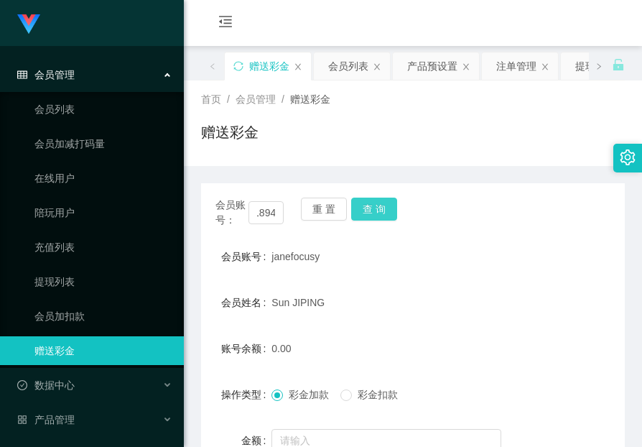
click at [356, 210] on button "查 询" at bounding box center [374, 209] width 46 height 23
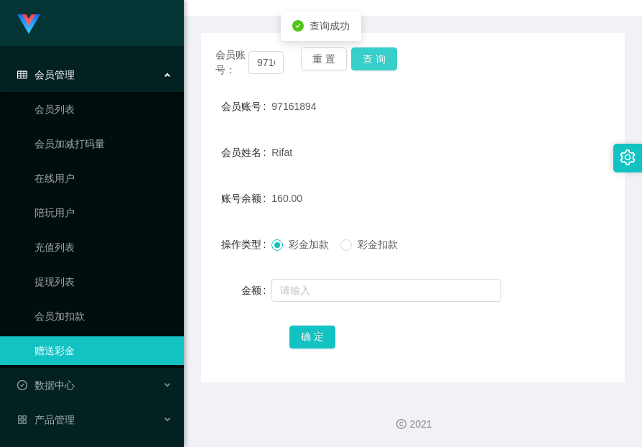
scroll to position [152, 0]
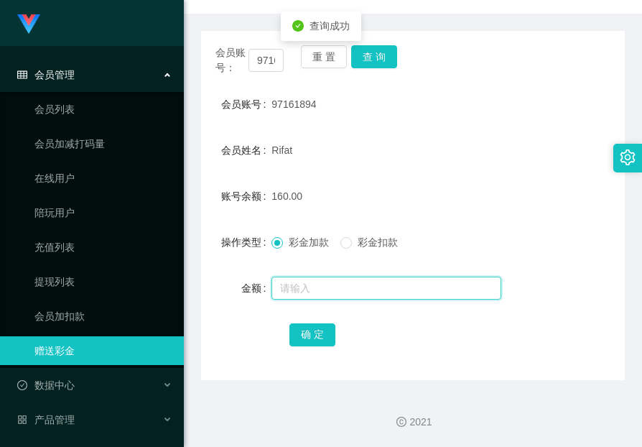
click at [375, 284] on input "text" at bounding box center [386, 288] width 230 height 23
type input "30"
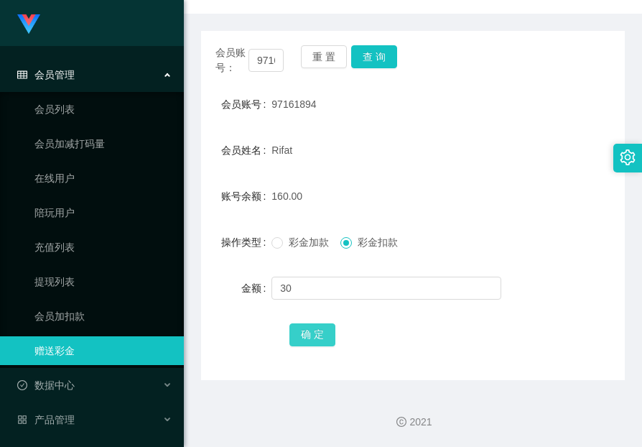
click at [317, 337] on button "确 定" at bounding box center [312, 334] width 46 height 23
click at [261, 65] on input "97161894" at bounding box center [265, 60] width 35 height 23
drag, startPoint x: 261, startPoint y: 66, endPoint x: 361, endPoint y: 58, distance: 100.1
click at [262, 67] on input "97161894" at bounding box center [265, 60] width 35 height 23
paste input "Apple123456"
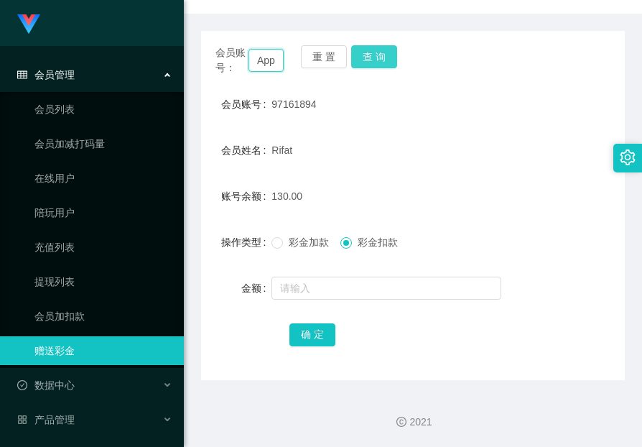
scroll to position [0, 41]
type input "Apple123456"
click at [363, 57] on button "查 询" at bounding box center [374, 56] width 46 height 23
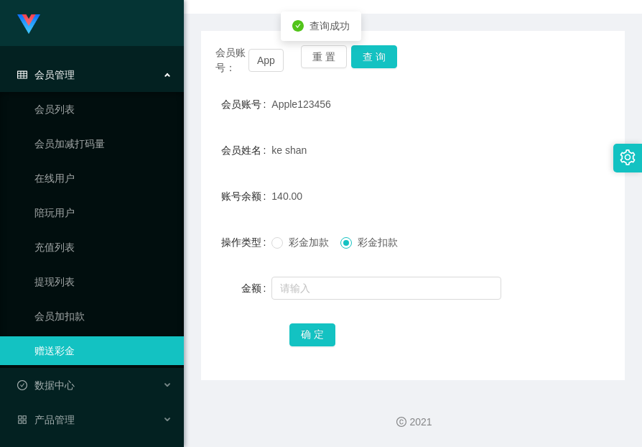
click at [368, 275] on div at bounding box center [394, 288] width 247 height 29
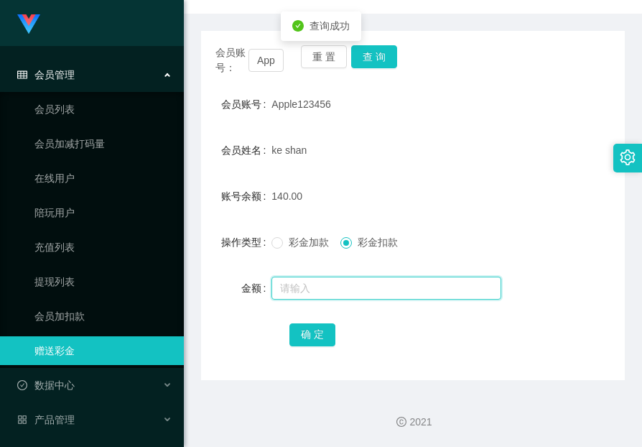
click at [371, 283] on input "text" at bounding box center [386, 288] width 230 height 23
type input "10"
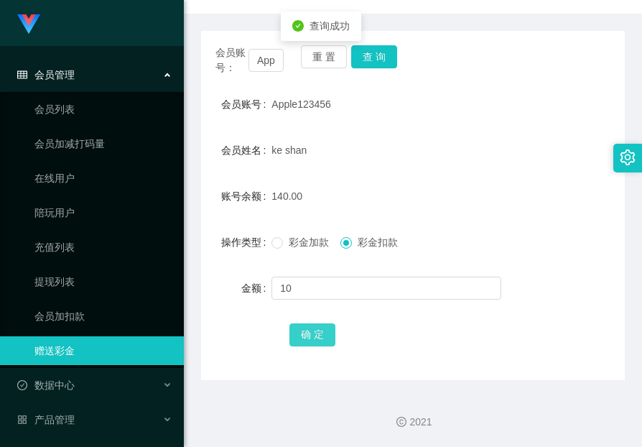
click at [302, 338] on button "确 定" at bounding box center [312, 334] width 46 height 23
click at [272, 57] on input "Apple123456" at bounding box center [265, 60] width 35 height 23
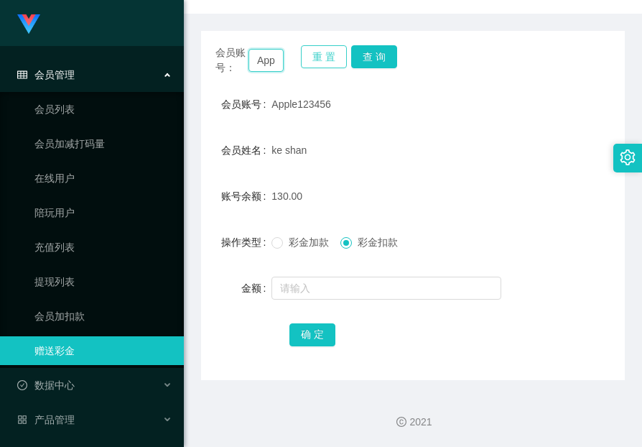
drag, startPoint x: 272, startPoint y: 57, endPoint x: 325, endPoint y: 59, distance: 53.2
click at [274, 57] on input "Apple123456" at bounding box center [265, 60] width 35 height 23
paste input "8115499"
type input "8115499"
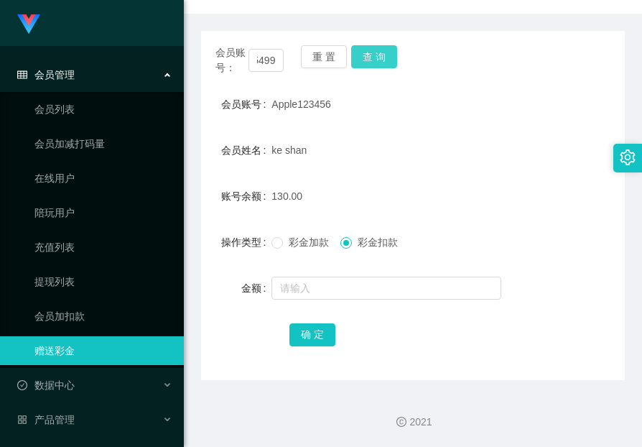
click at [389, 55] on button "查 询" at bounding box center [374, 56] width 46 height 23
click at [385, 55] on div "会员账号： 8115499 重 置 查 询" at bounding box center [413, 60] width 424 height 30
click at [385, 55] on button "查 询" at bounding box center [374, 56] width 46 height 23
click at [315, 158] on div "[PERSON_NAME]" at bounding box center [394, 150] width 247 height 29
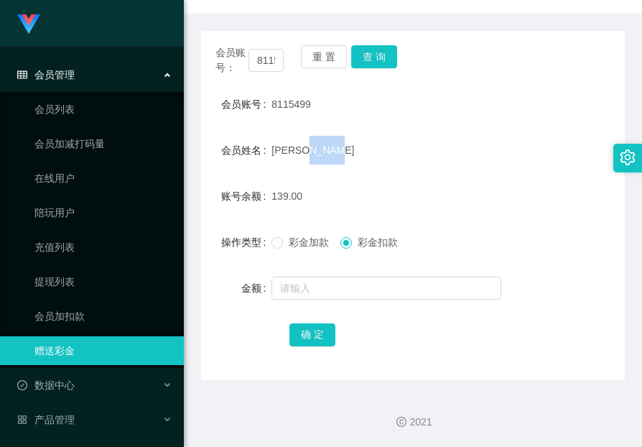
click at [315, 158] on div "[PERSON_NAME]" at bounding box center [394, 150] width 247 height 29
click at [269, 57] on input "8115499" at bounding box center [265, 60] width 35 height 23
drag, startPoint x: 65, startPoint y: 123, endPoint x: 75, endPoint y: 125, distance: 10.3
click at [65, 123] on link "会员列表" at bounding box center [103, 109] width 138 height 29
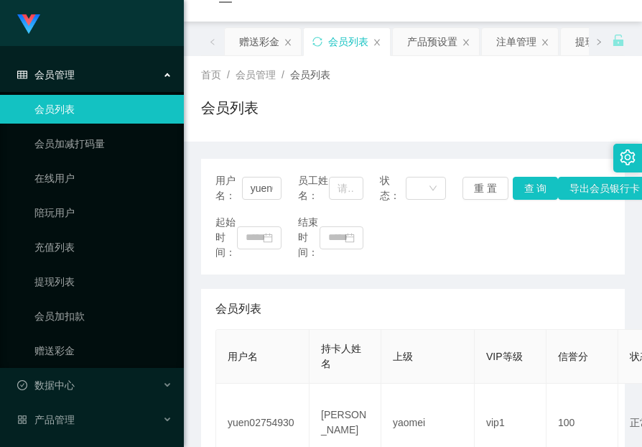
scroll to position [152, 0]
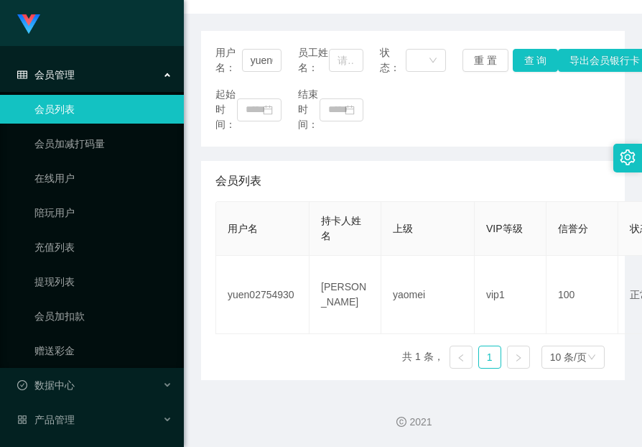
click at [266, 195] on div "会员列表" at bounding box center [412, 181] width 395 height 40
click at [261, 60] on input "yuen02754930" at bounding box center [262, 60] width 40 height 23
drag, startPoint x: 261, startPoint y: 60, endPoint x: 480, endPoint y: 81, distance: 220.0
click at [261, 61] on input "yuen02754930" at bounding box center [262, 60] width 40 height 23
paste input "8115499"
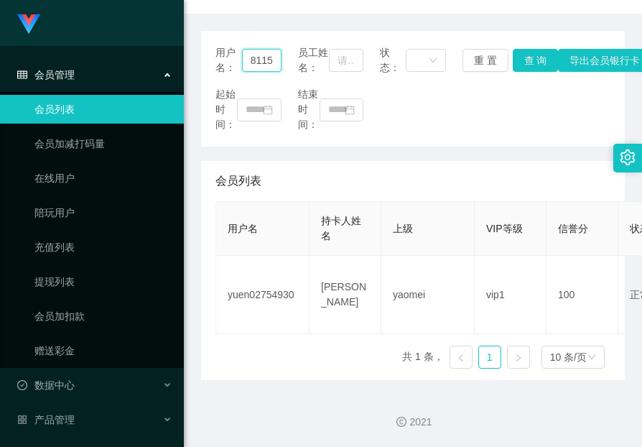
scroll to position [0, 17]
type input "8115499"
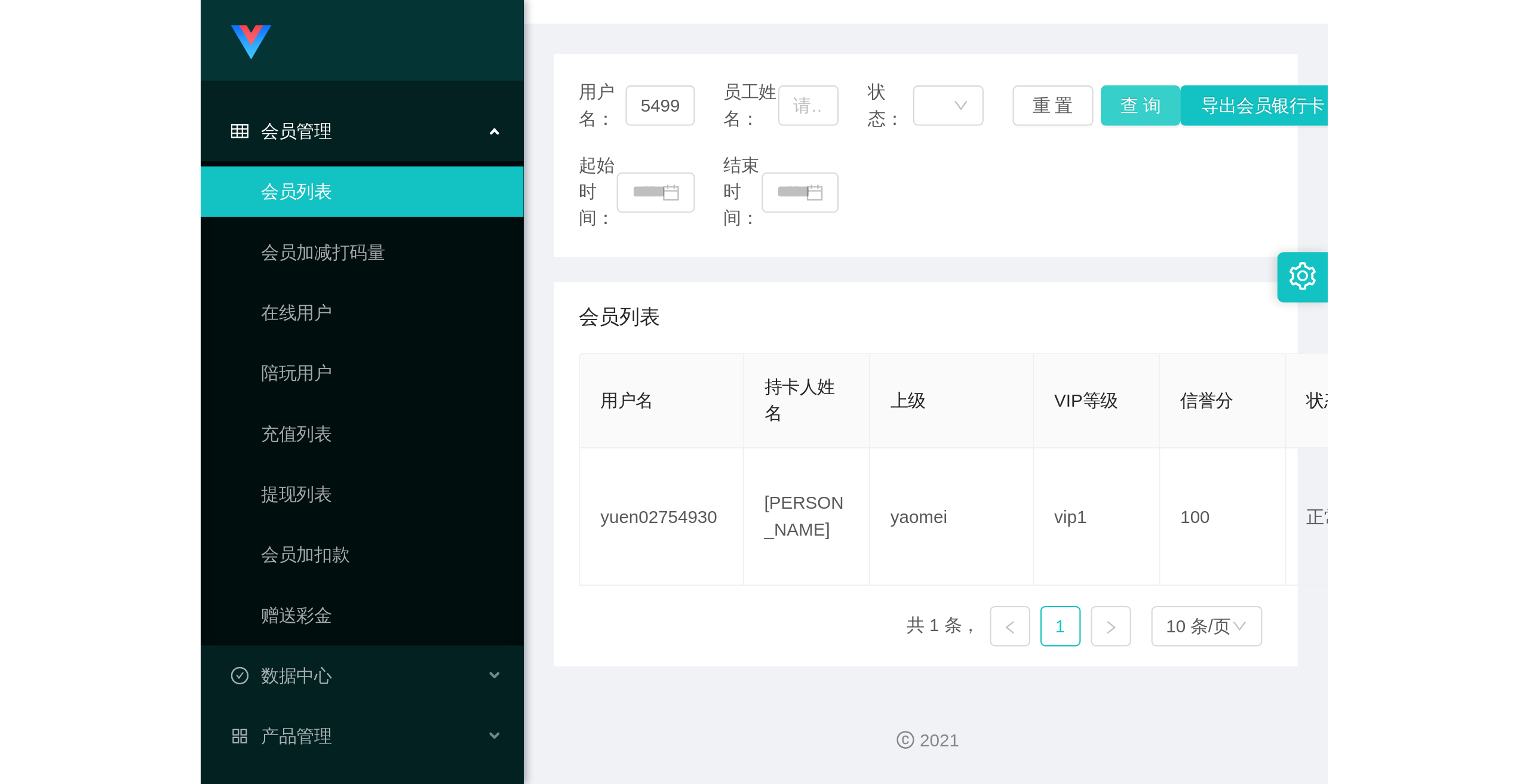
scroll to position [0, 0]
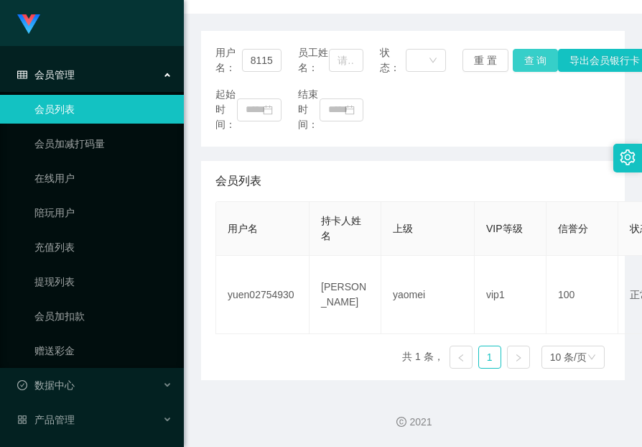
click at [547, 54] on button "查 询" at bounding box center [536, 60] width 46 height 23
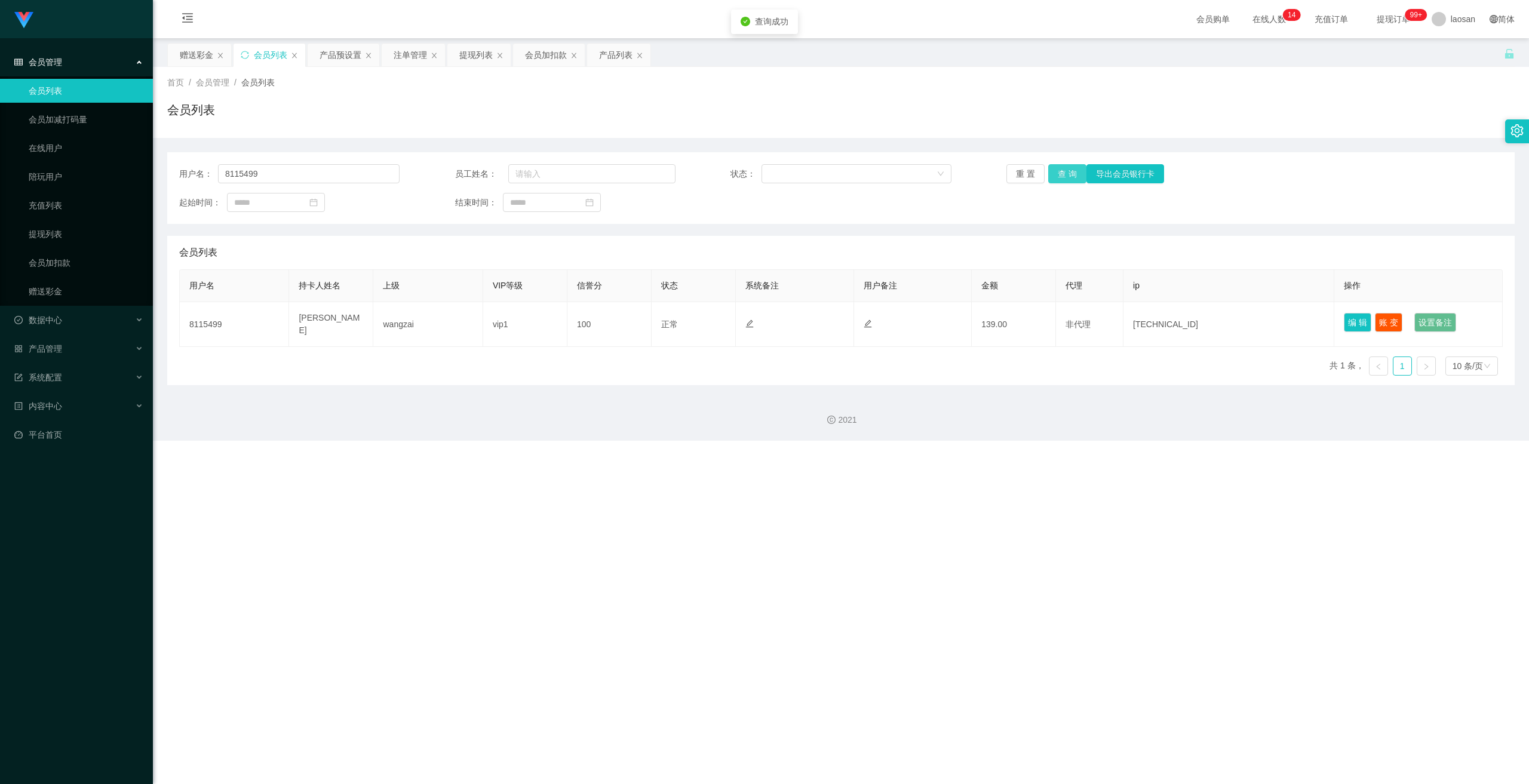
click at [533, 180] on button "查 询" at bounding box center [1067, 174] width 38 height 19
click at [51, 265] on link "会员加扣款" at bounding box center [86, 263] width 115 height 24
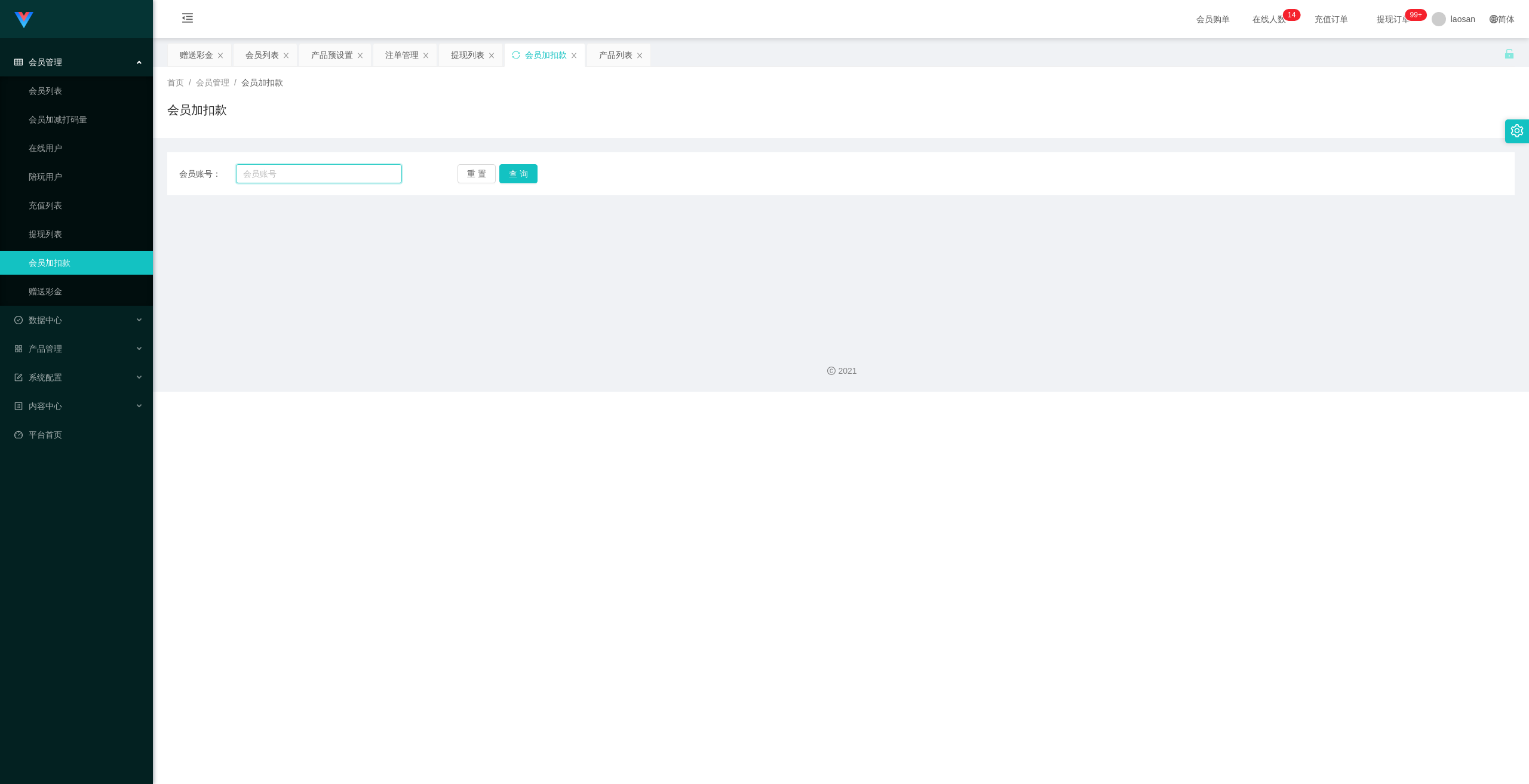
click at [285, 173] on input "text" at bounding box center [319, 174] width 166 height 19
click at [54, 289] on link "赠送彩金" at bounding box center [86, 291] width 115 height 24
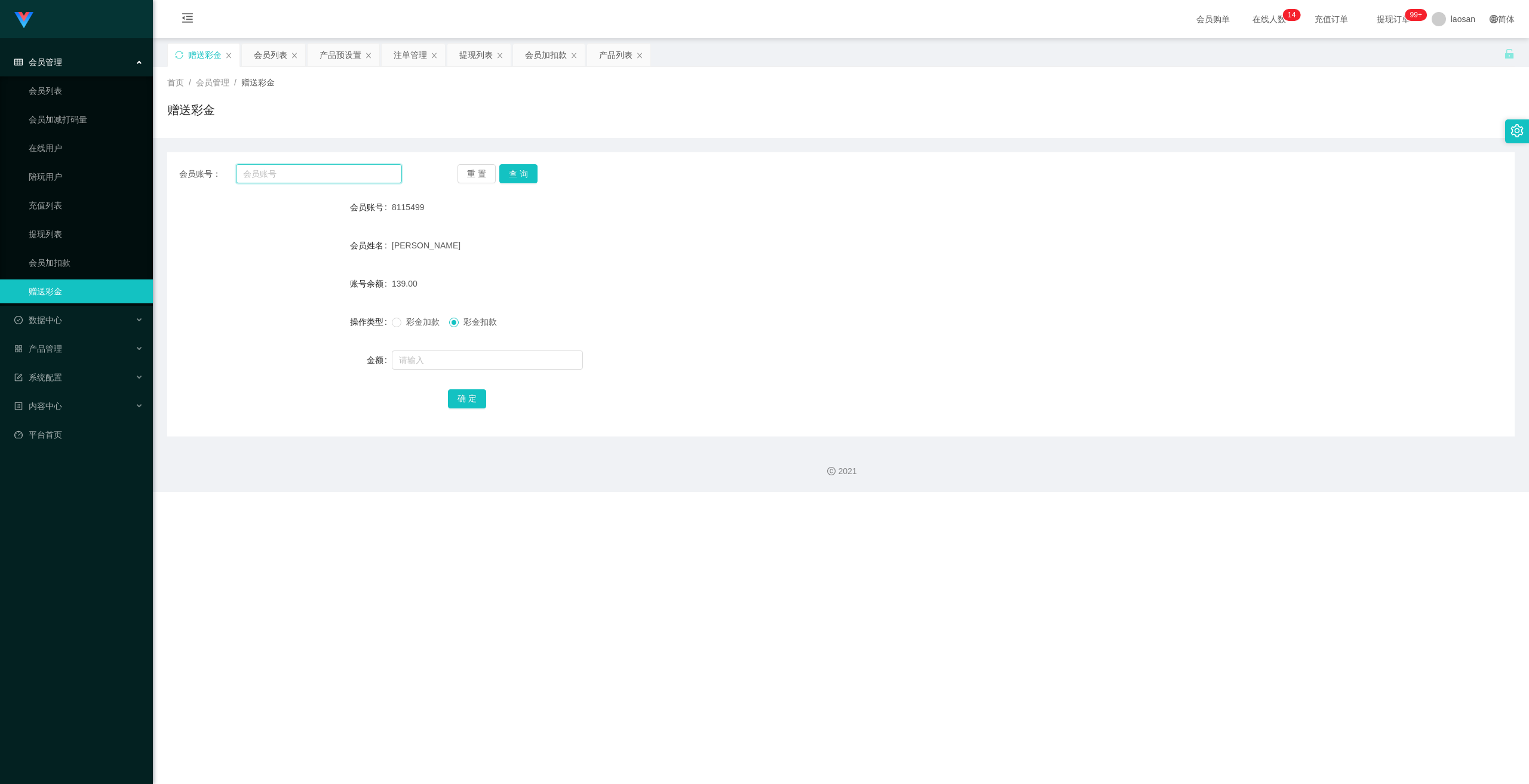
click at [318, 175] on input "text" at bounding box center [319, 174] width 166 height 19
paste input "8115499"
type input "8115499"
drag, startPoint x: 515, startPoint y: 179, endPoint x: 513, endPoint y: 204, distance: 25.1
click at [515, 179] on button "查 询" at bounding box center [518, 174] width 38 height 19
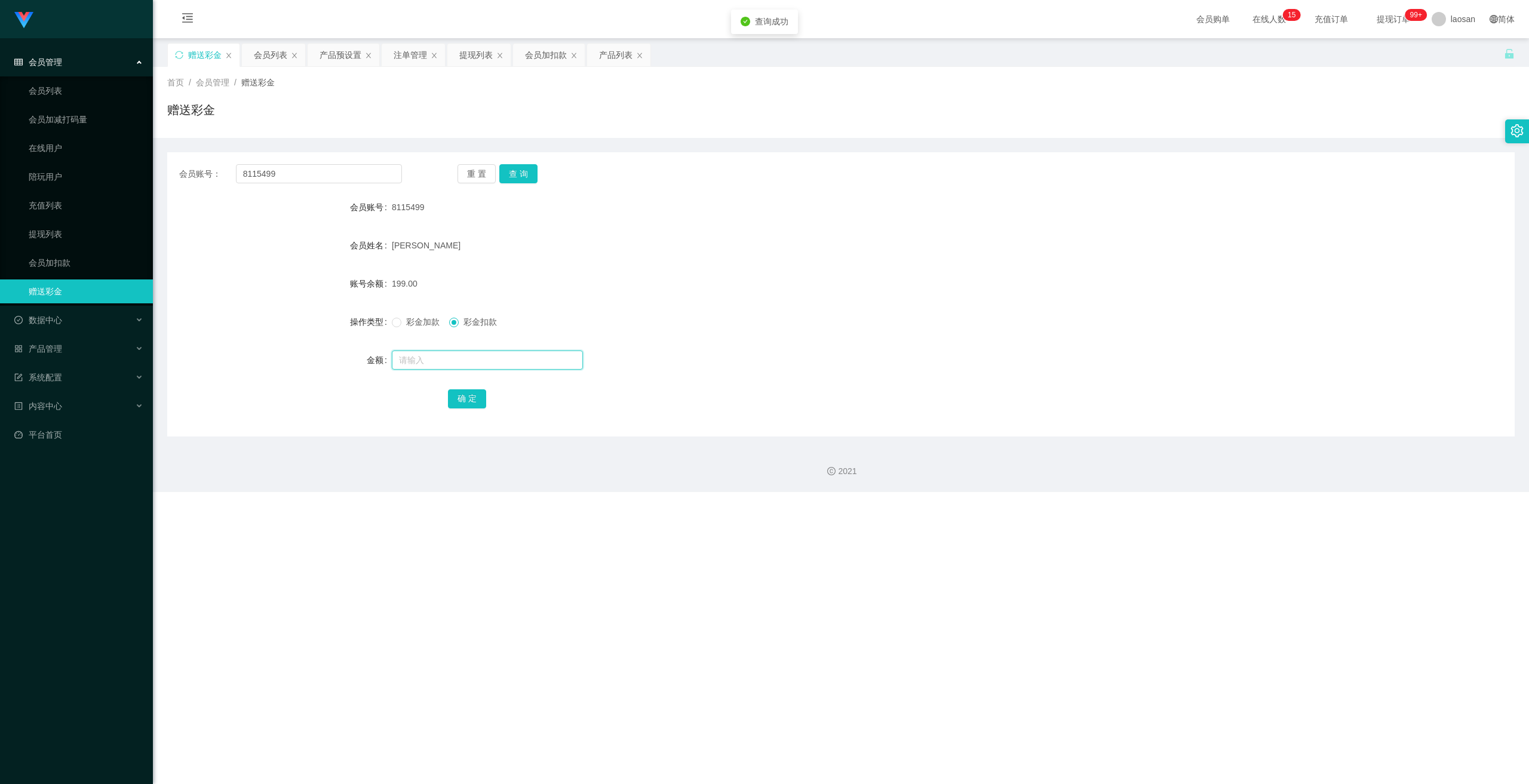
click at [462, 351] on input "text" at bounding box center [487, 360] width 191 height 19
click at [425, 356] on input "text" at bounding box center [487, 360] width 191 height 19
type input "0"
type input "30"
drag, startPoint x: 468, startPoint y: 395, endPoint x: 651, endPoint y: 321, distance: 197.4
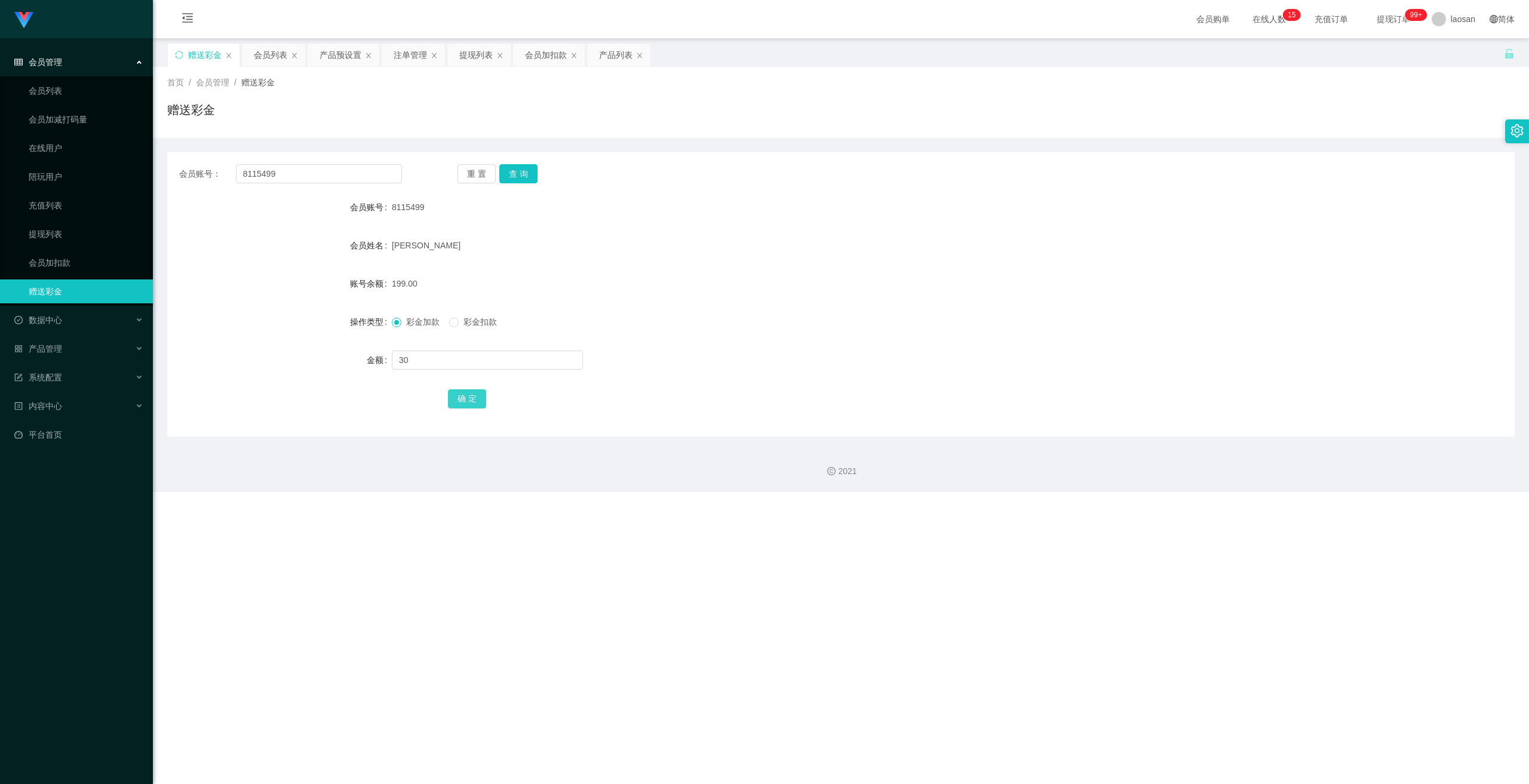
click at [468, 371] on button "确 定" at bounding box center [467, 398] width 38 height 19
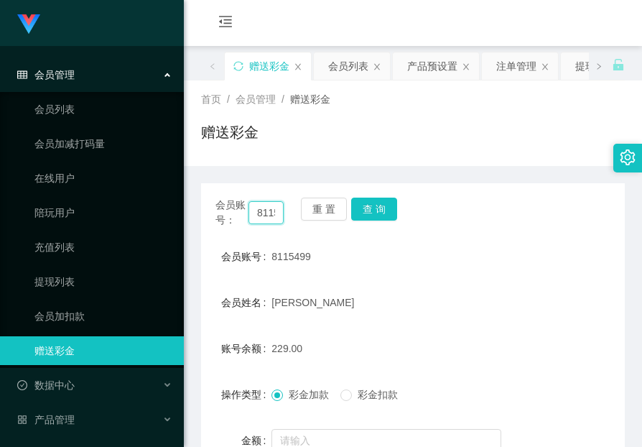
click at [261, 213] on input "8115499" at bounding box center [265, 212] width 35 height 23
click at [264, 213] on input "8115499" at bounding box center [265, 212] width 35 height 23
paste input "Apple123456"
type input "Apple123456"
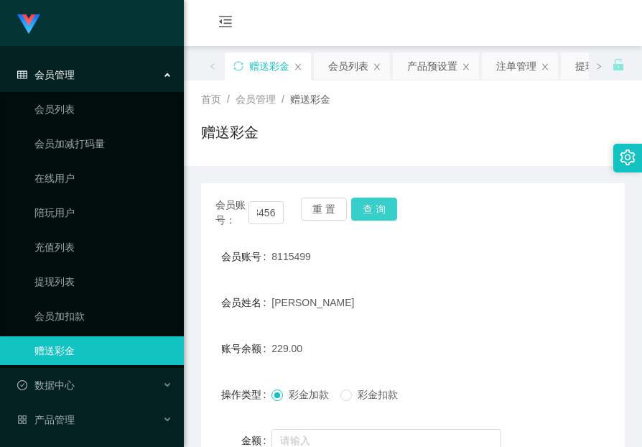
click at [373, 216] on button "查 询" at bounding box center [374, 209] width 46 height 23
click at [374, 216] on button "查 询" at bounding box center [374, 209] width 46 height 23
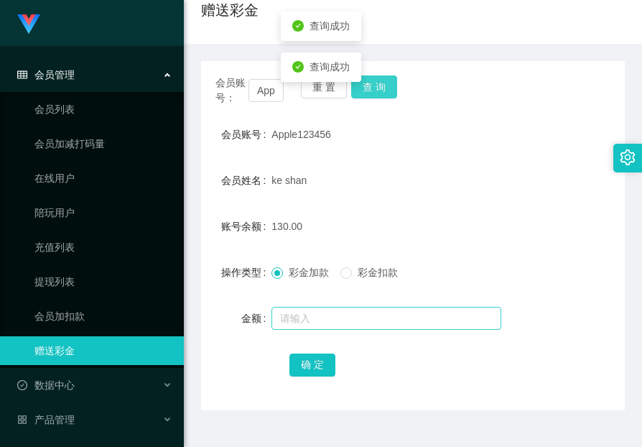
scroll to position [152, 0]
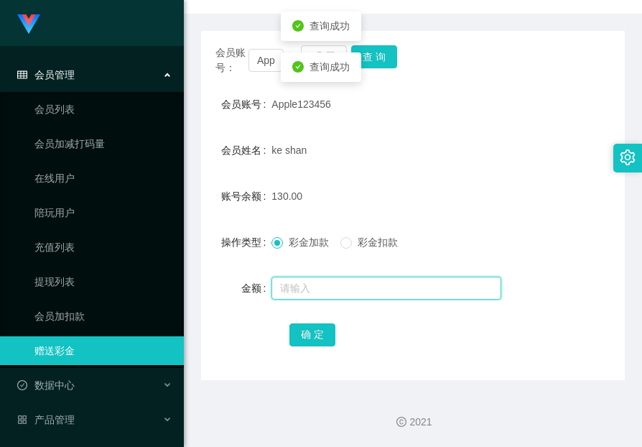
click at [351, 292] on input "text" at bounding box center [386, 288] width 230 height 23
type input "10"
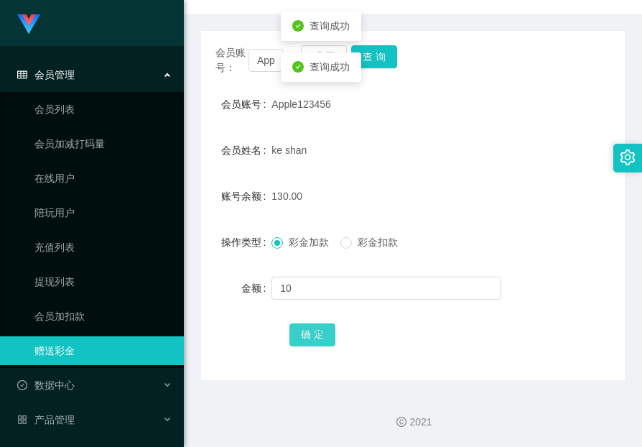
click at [319, 323] on button "确 定" at bounding box center [312, 334] width 46 height 23
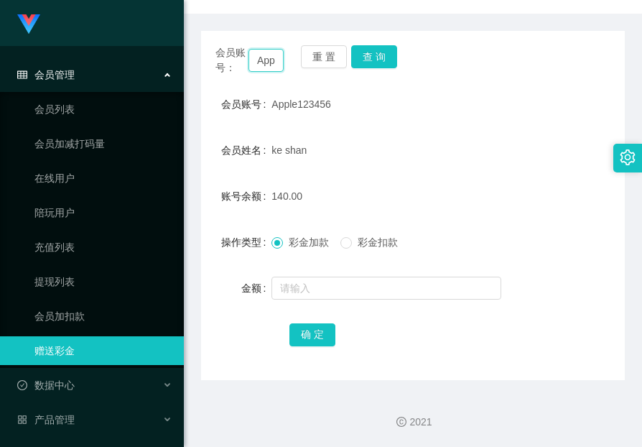
click at [266, 66] on input "Apple123456" at bounding box center [265, 60] width 35 height 23
paste input "97161894机"
type input "97161894"
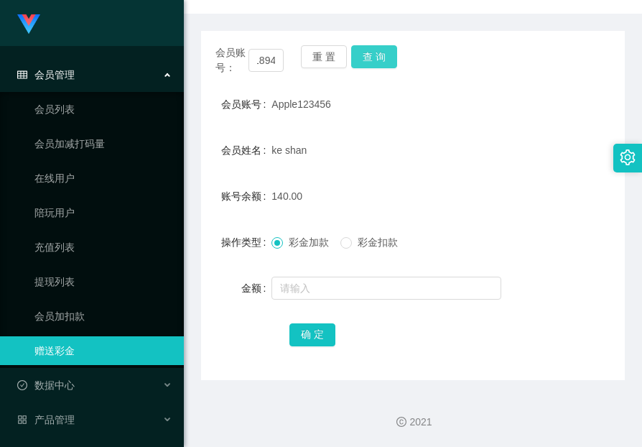
click at [373, 51] on button "查 询" at bounding box center [374, 56] width 46 height 23
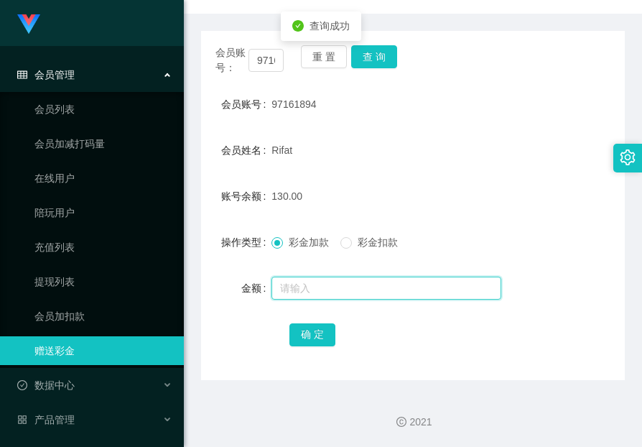
click at [378, 282] on input "text" at bounding box center [386, 288] width 230 height 23
type input "30"
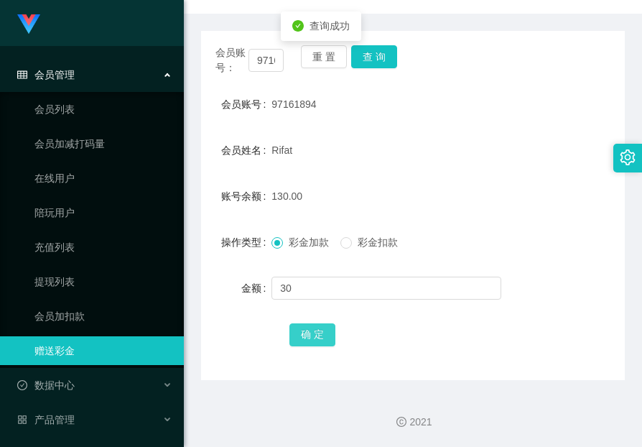
click at [306, 335] on button "确 定" at bounding box center [312, 334] width 46 height 23
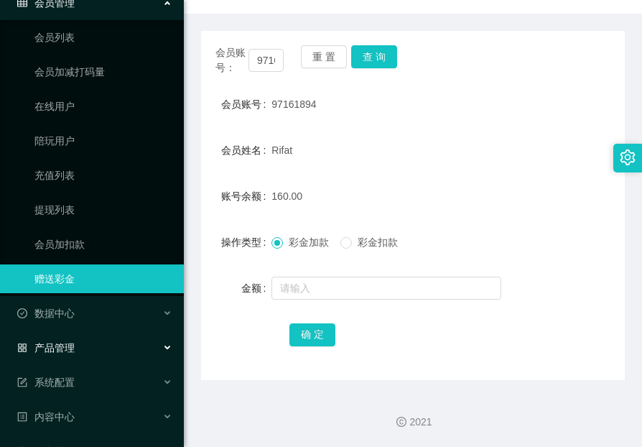
click at [75, 343] on div "产品管理" at bounding box center [92, 347] width 184 height 29
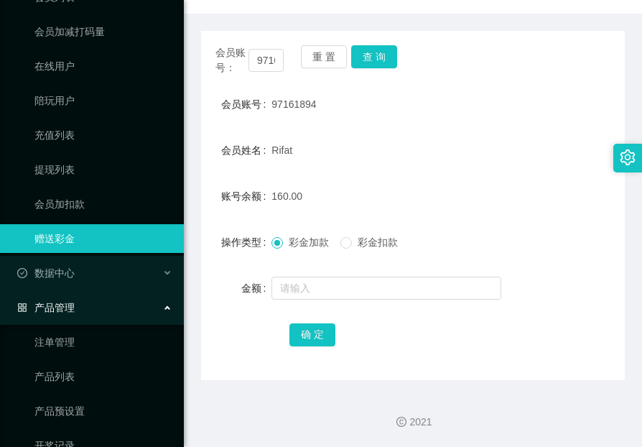
scroll to position [215, 0]
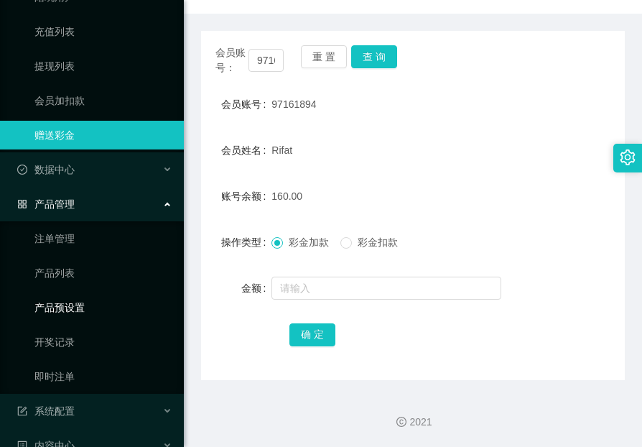
click at [68, 308] on link "产品预设置" at bounding box center [103, 307] width 138 height 29
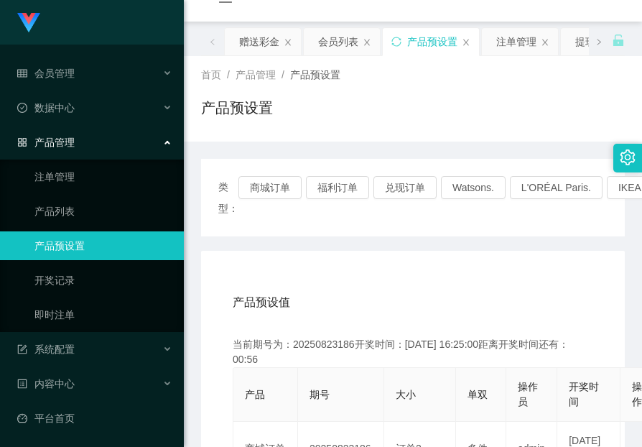
scroll to position [152, 0]
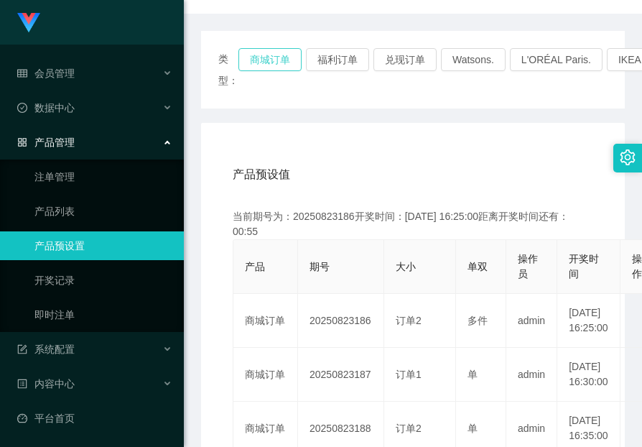
click at [277, 51] on button "商城订单" at bounding box center [269, 59] width 63 height 23
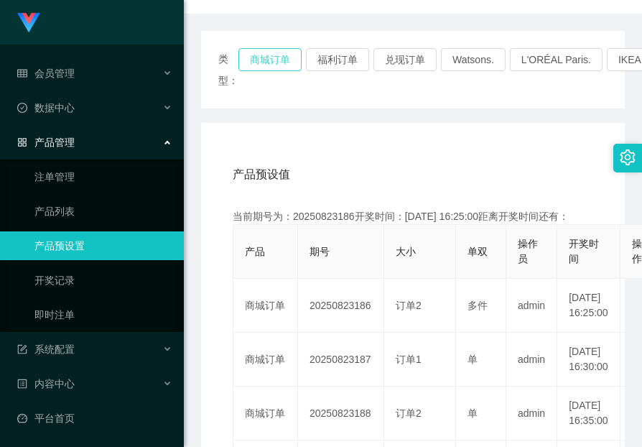
click at [278, 57] on button "商城订单" at bounding box center [269, 59] width 63 height 23
click at [279, 57] on button "商城订单" at bounding box center [269, 59] width 63 height 23
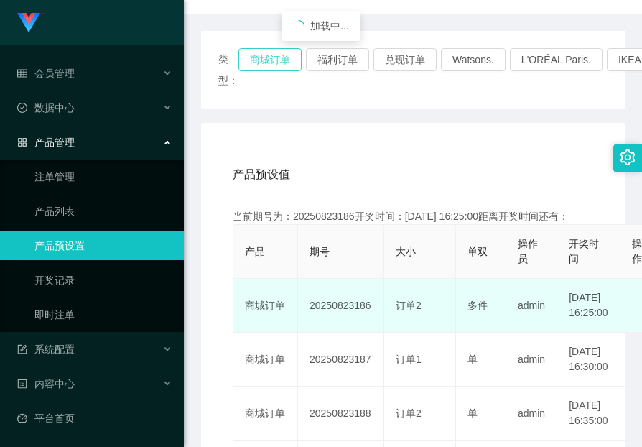
scroll to position [224, 0]
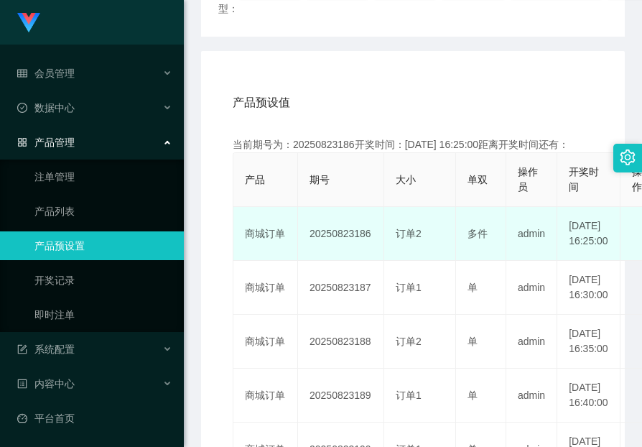
click at [337, 243] on td "20250823186" at bounding box center [341, 234] width 86 height 54
drag, startPoint x: 337, startPoint y: 243, endPoint x: 345, endPoint y: 252, distance: 12.2
click at [338, 243] on td "20250823186" at bounding box center [341, 234] width 86 height 54
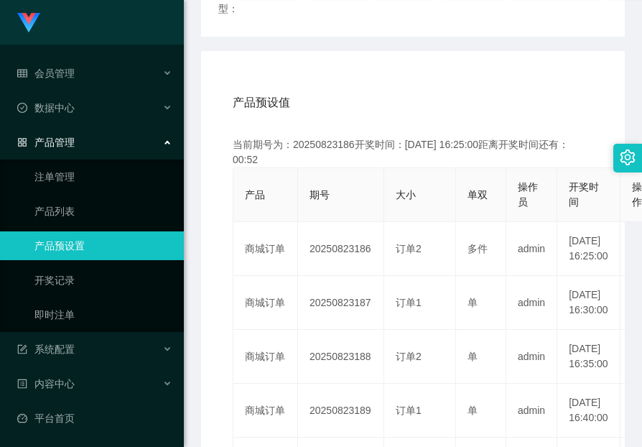
copy td "20250823186"
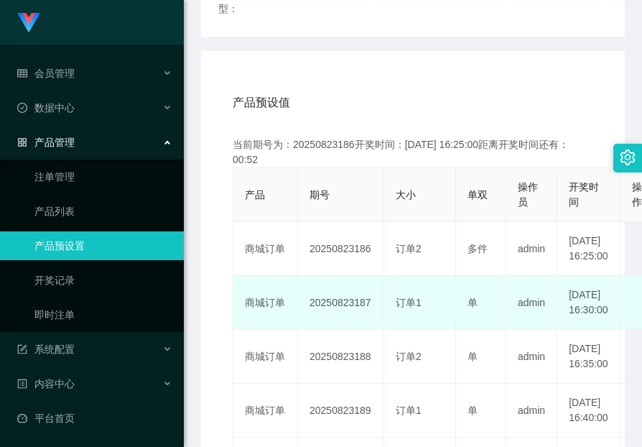
click at [350, 320] on td "20250823187" at bounding box center [341, 303] width 86 height 54
drag, startPoint x: 350, startPoint y: 320, endPoint x: 360, endPoint y: 328, distance: 12.7
click at [350, 320] on td "20250823187" at bounding box center [341, 303] width 86 height 54
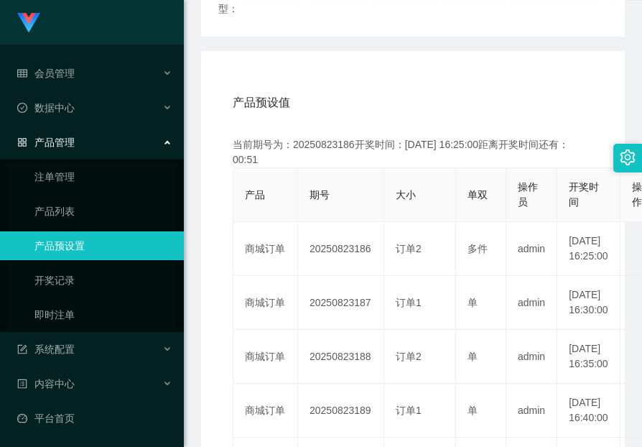
copy td "20250823187"
